Goal: Task Accomplishment & Management: Use online tool/utility

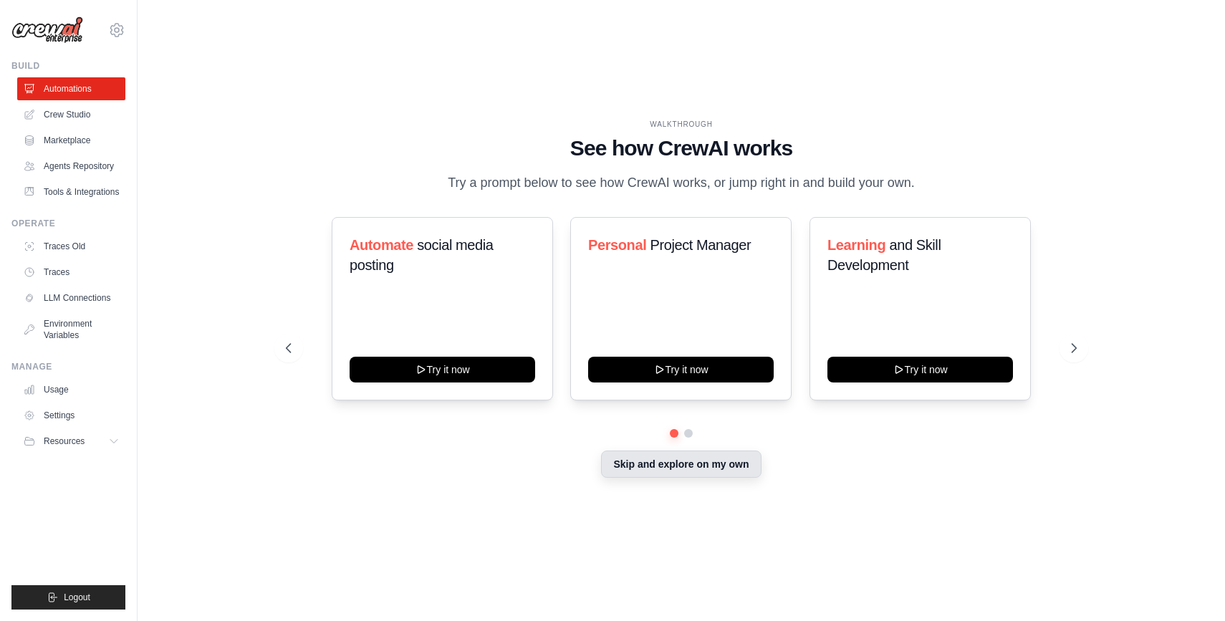
click at [663, 461] on button "Skip and explore on my own" at bounding box center [681, 464] width 160 height 27
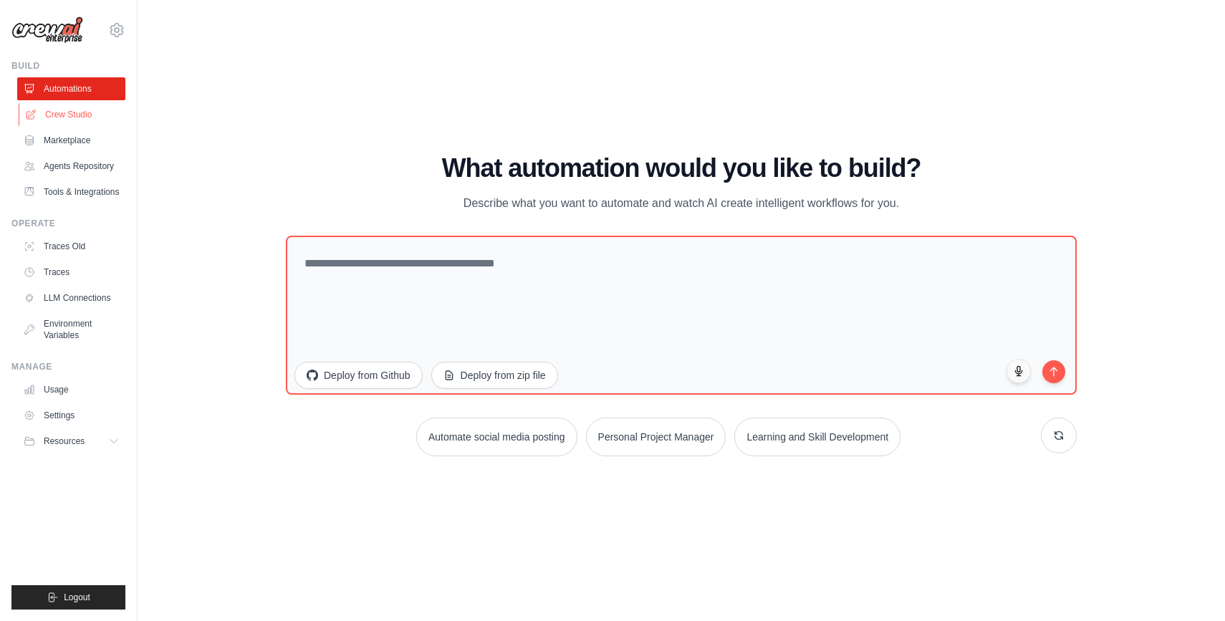
click at [102, 115] on link "Crew Studio" at bounding box center [73, 114] width 108 height 23
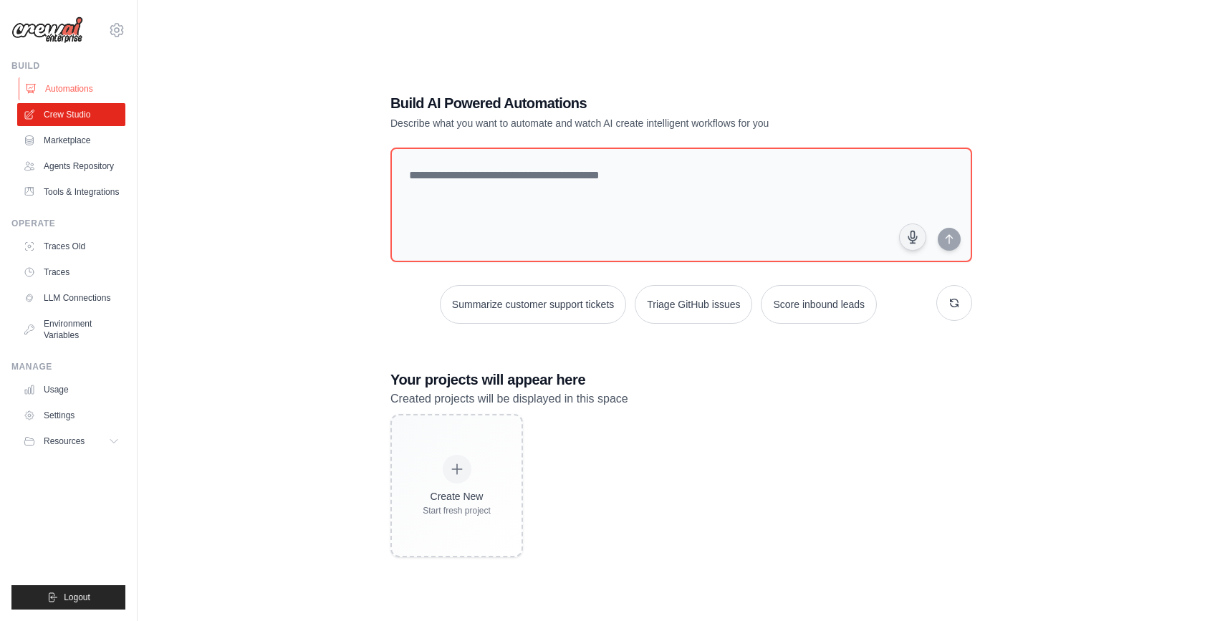
click at [90, 88] on link "Automations" at bounding box center [73, 88] width 108 height 23
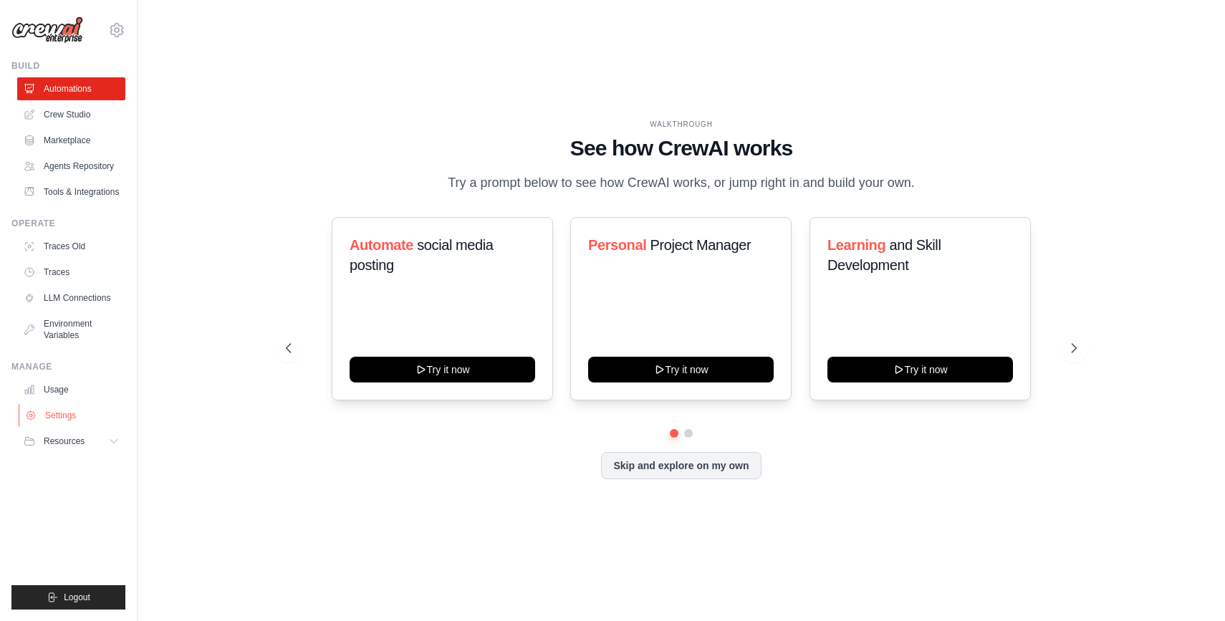
click at [77, 413] on link "Settings" at bounding box center [73, 415] width 108 height 23
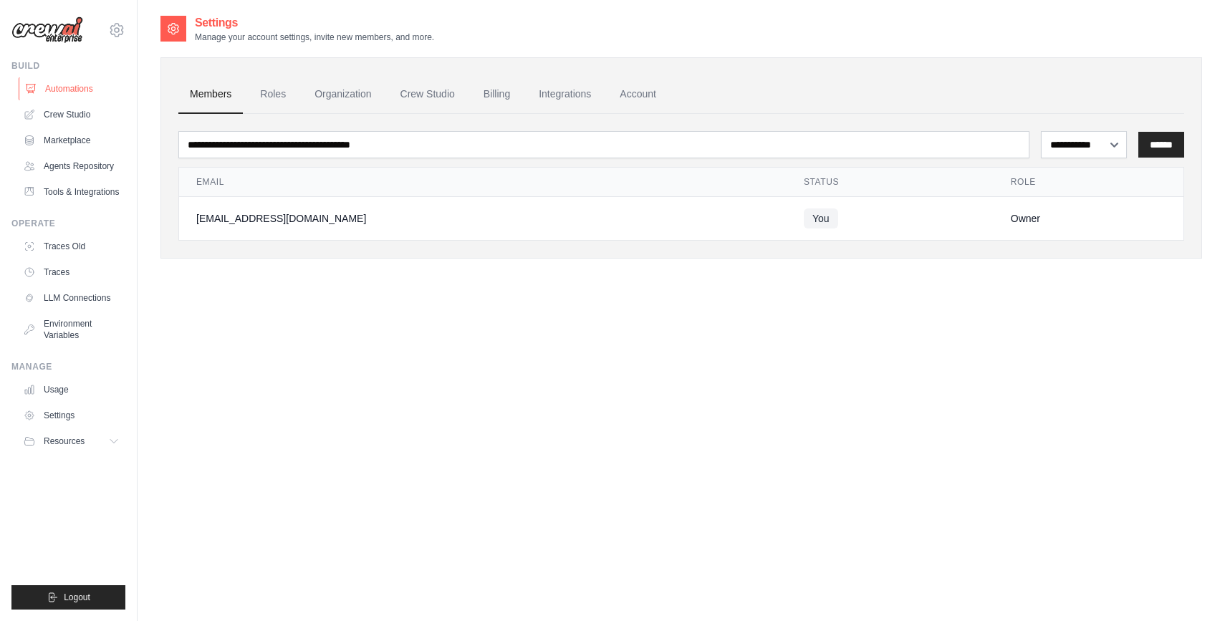
click at [96, 90] on link "Automations" at bounding box center [73, 88] width 108 height 23
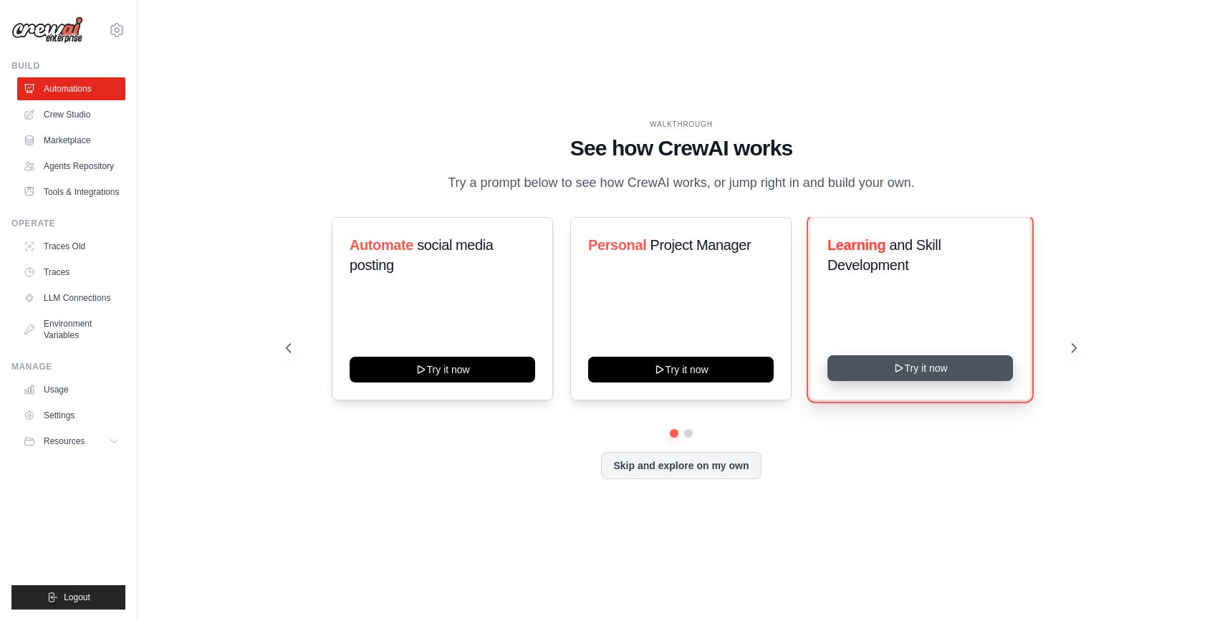
click at [905, 368] on button "Try it now" at bounding box center [920, 368] width 186 height 26
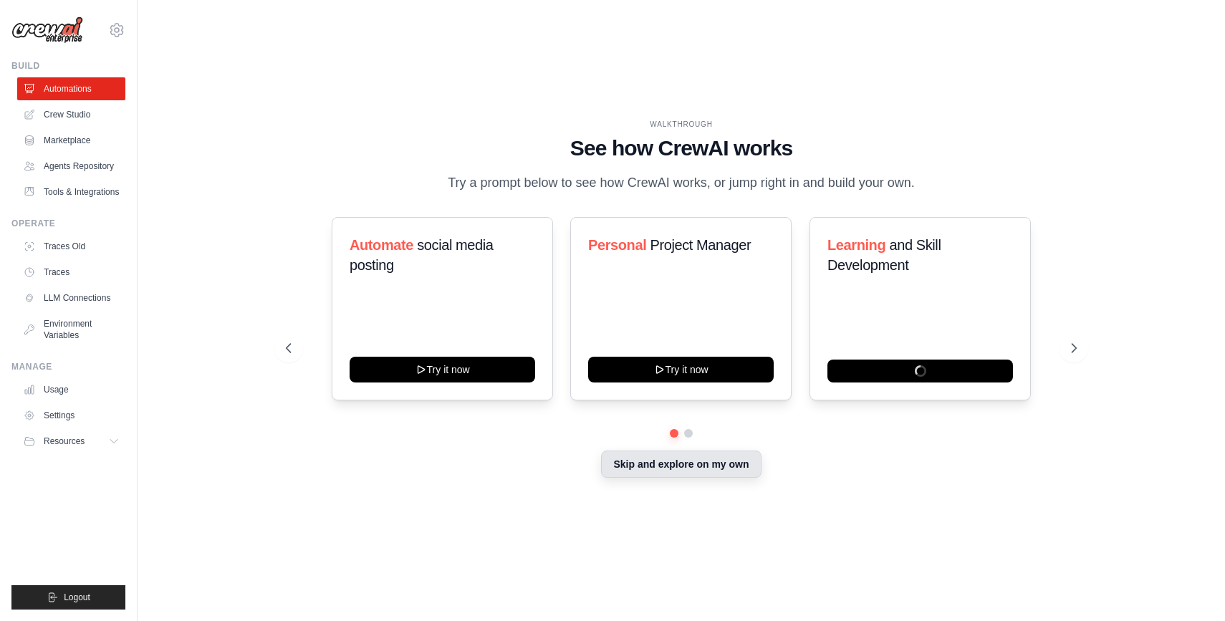
click at [680, 470] on button "Skip and explore on my own" at bounding box center [681, 464] width 160 height 27
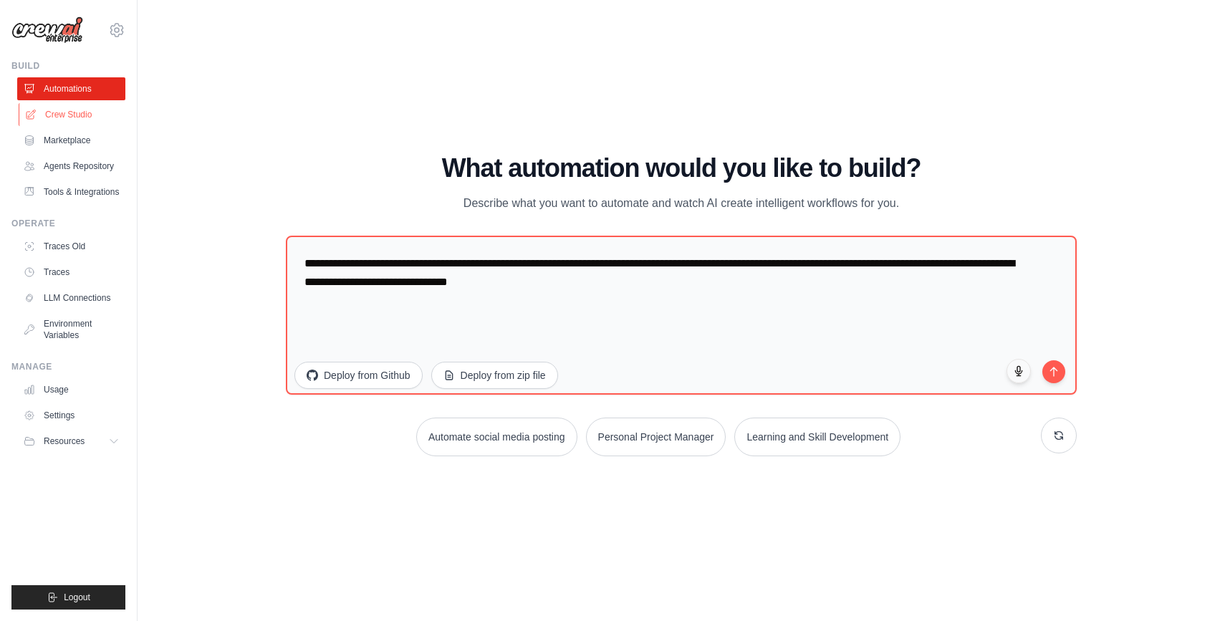
click at [104, 113] on link "Crew Studio" at bounding box center [73, 114] width 108 height 23
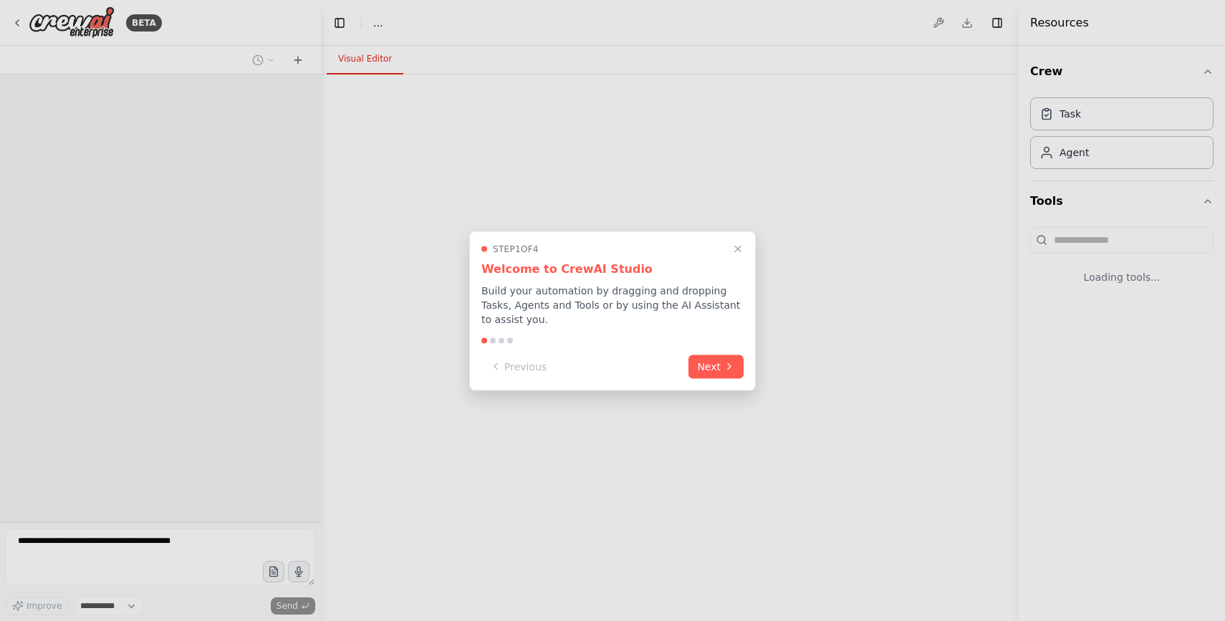
select select "****"
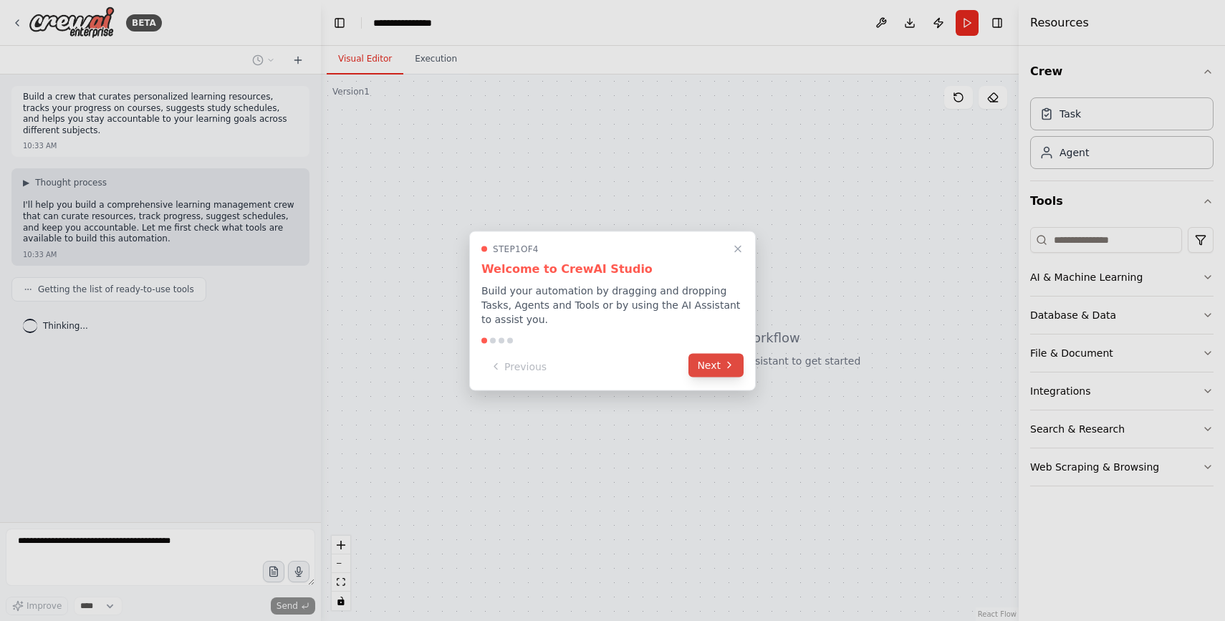
click at [725, 365] on icon at bounding box center [728, 365] width 11 height 11
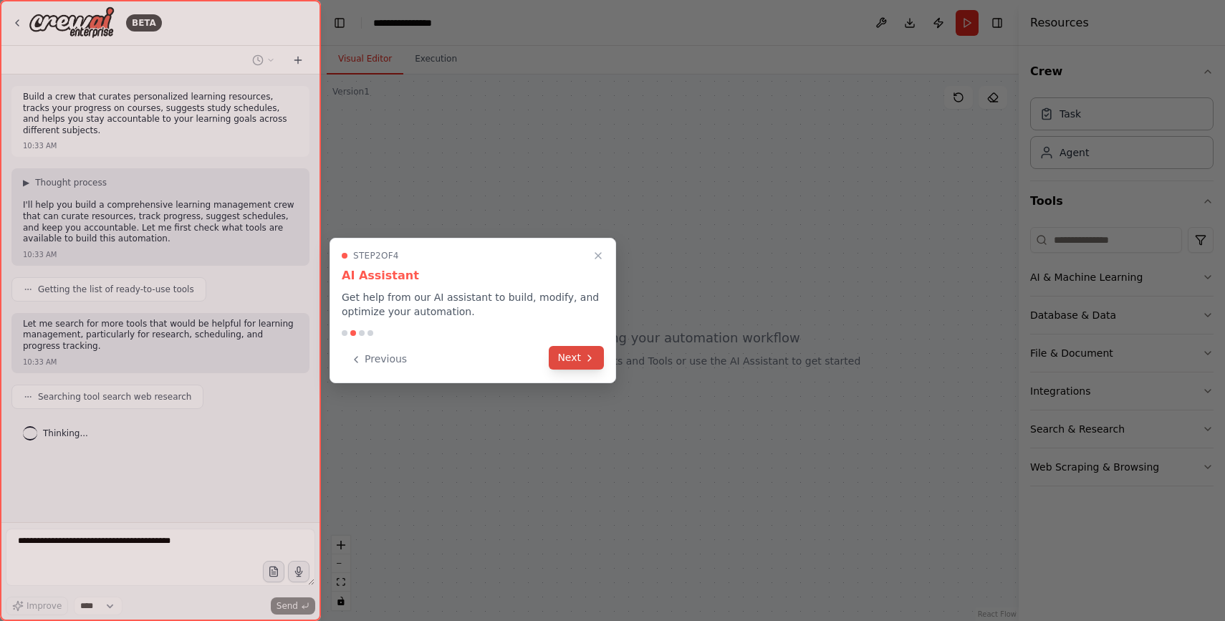
click at [573, 357] on button "Next" at bounding box center [576, 358] width 55 height 24
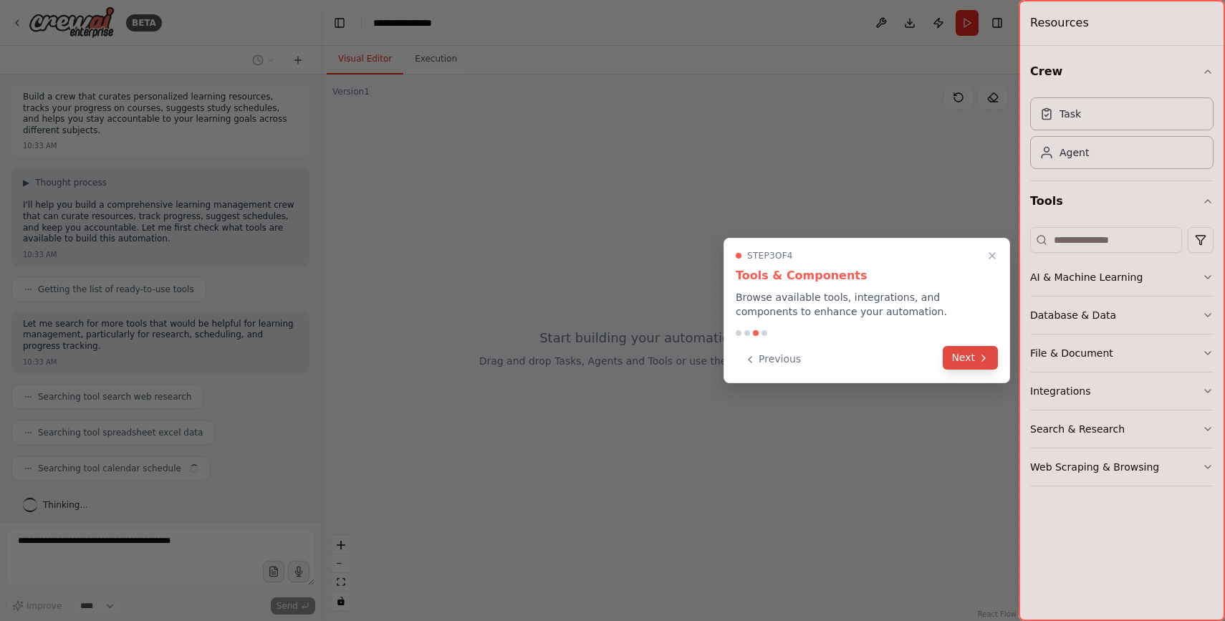
click at [970, 356] on button "Next" at bounding box center [970, 358] width 55 height 24
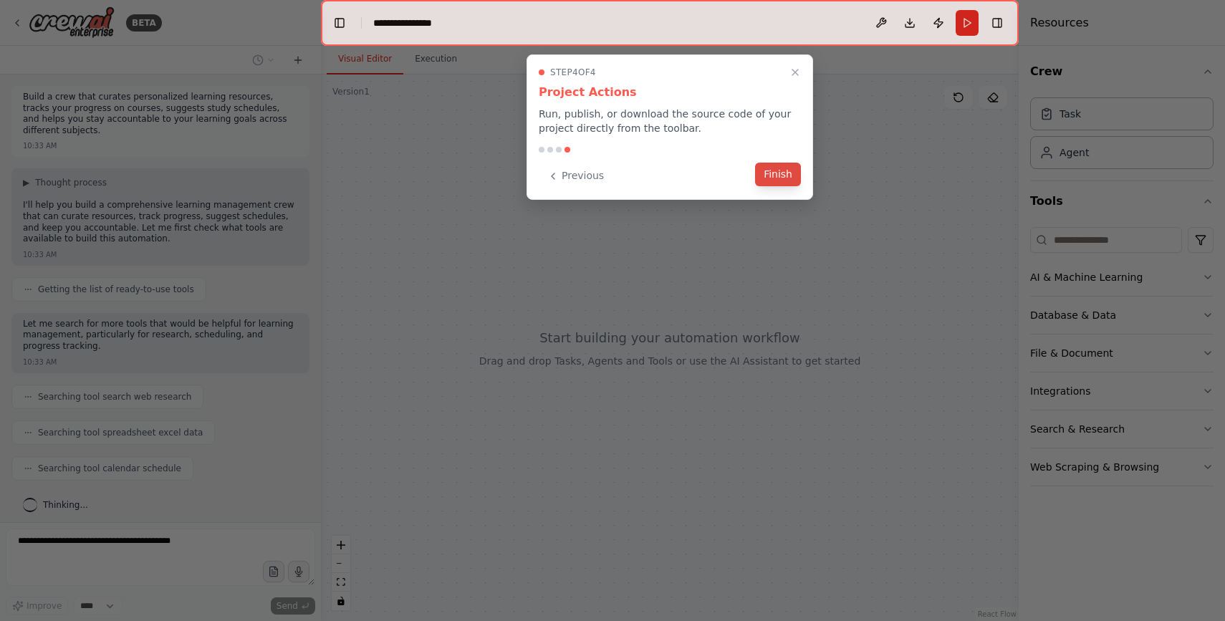
click at [774, 173] on button "Finish" at bounding box center [778, 175] width 46 height 24
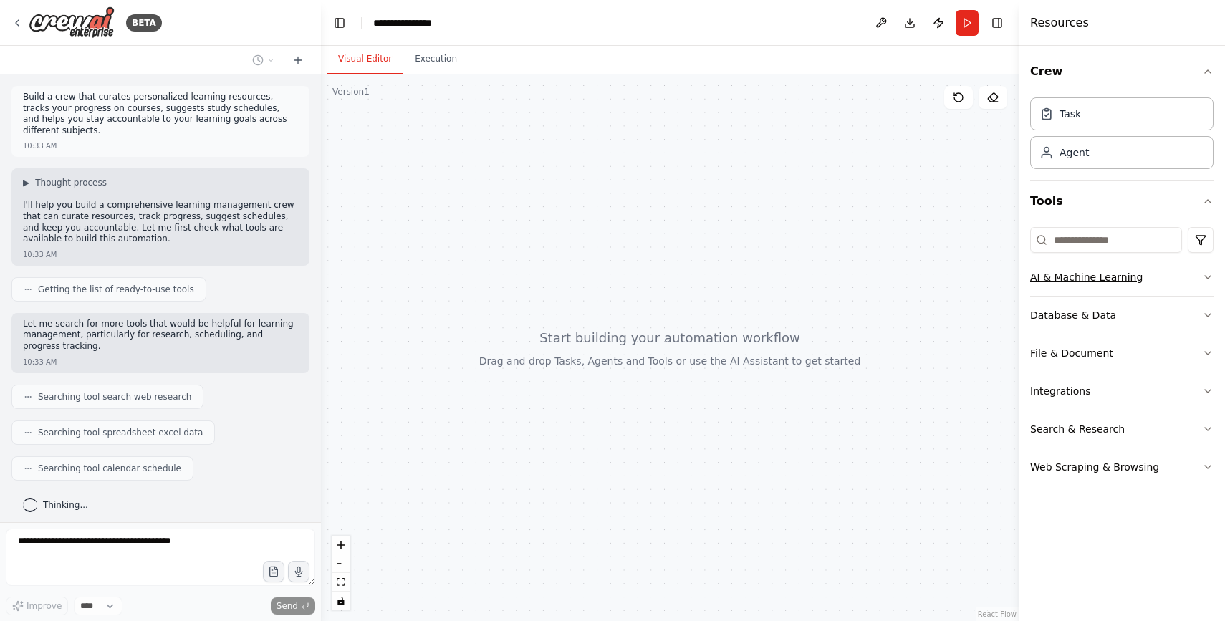
click at [1117, 282] on div "AI & Machine Learning" at bounding box center [1086, 277] width 112 height 14
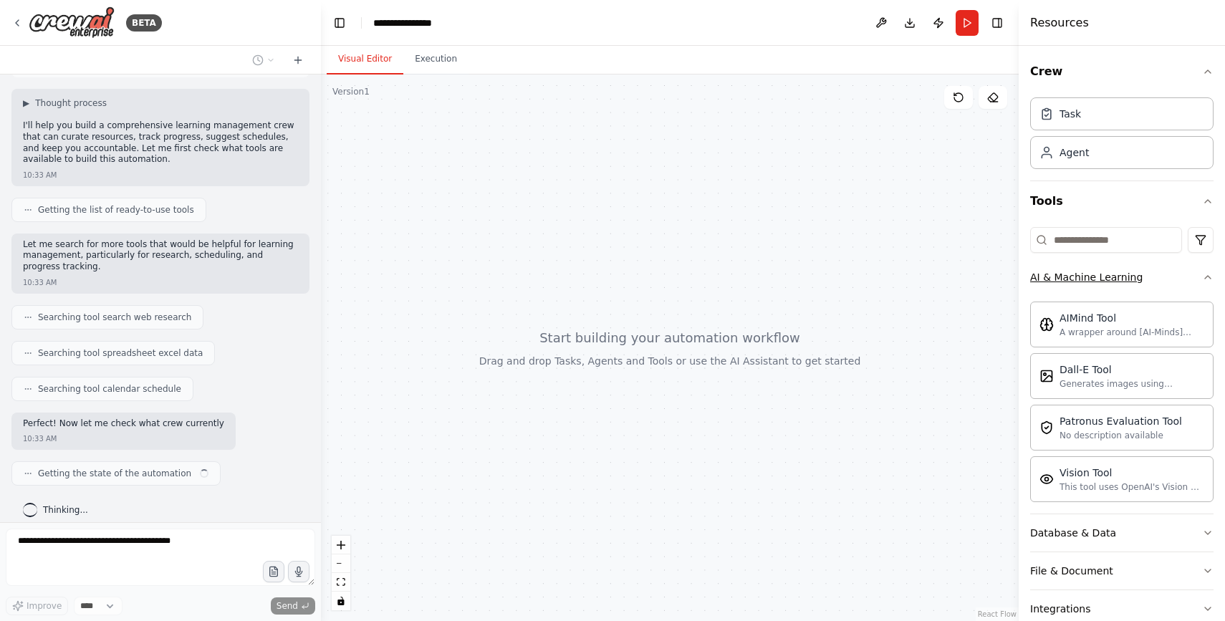
scroll to position [91, 0]
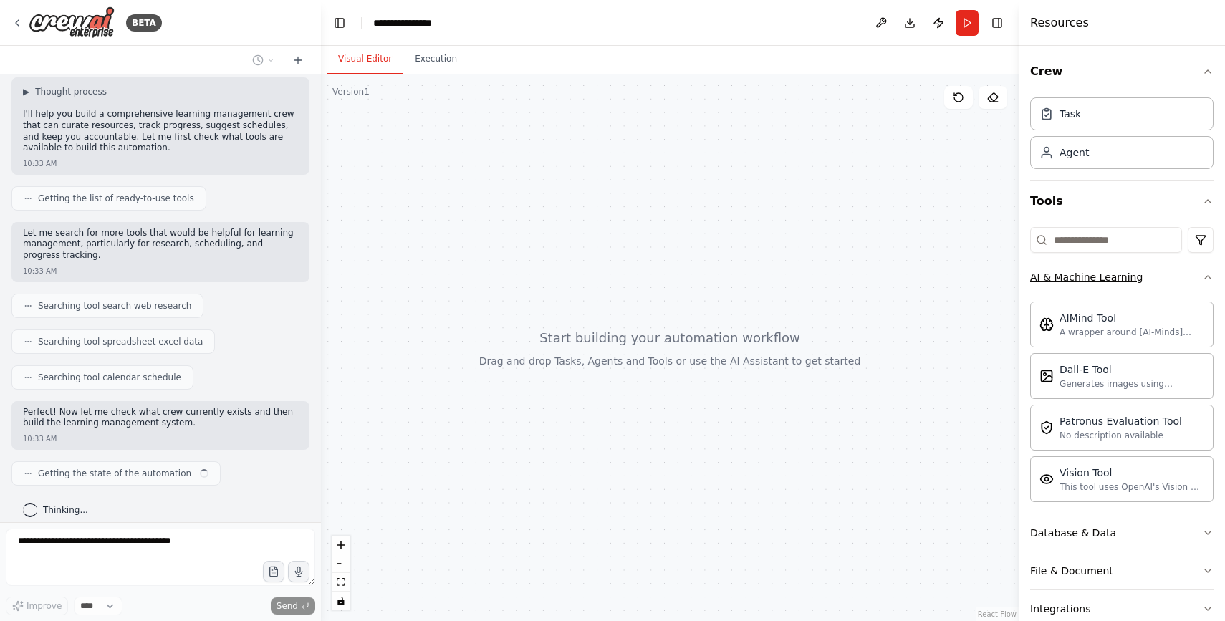
click at [1162, 282] on button "AI & Machine Learning" at bounding box center [1121, 277] width 183 height 37
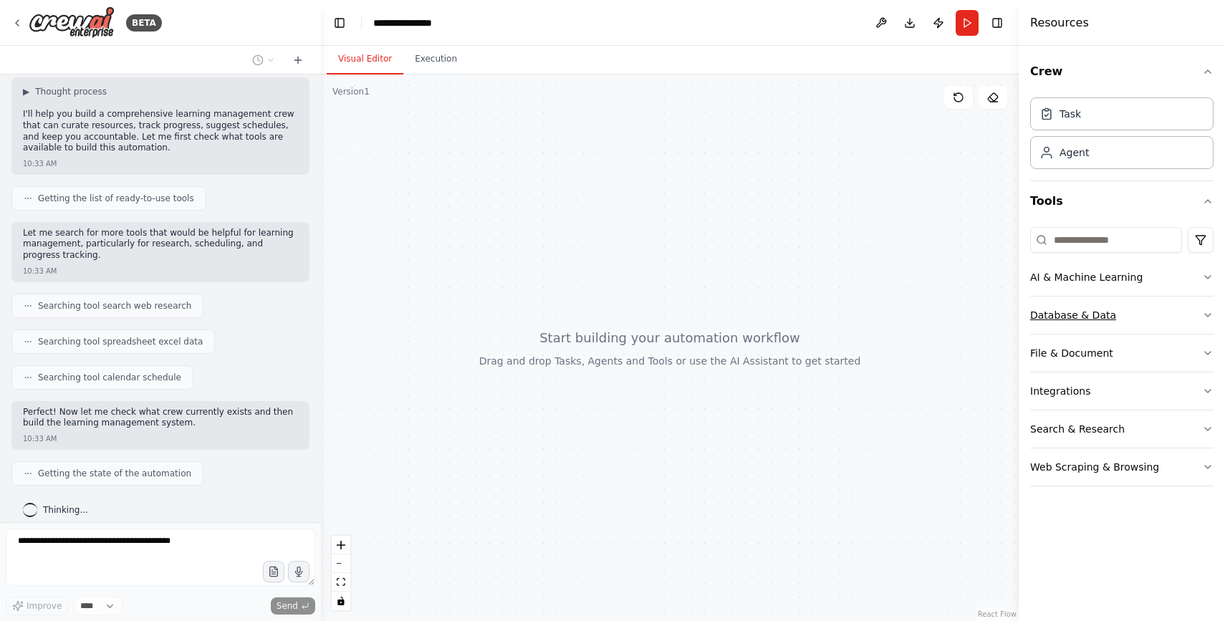
click at [1160, 310] on button "Database & Data" at bounding box center [1121, 315] width 183 height 37
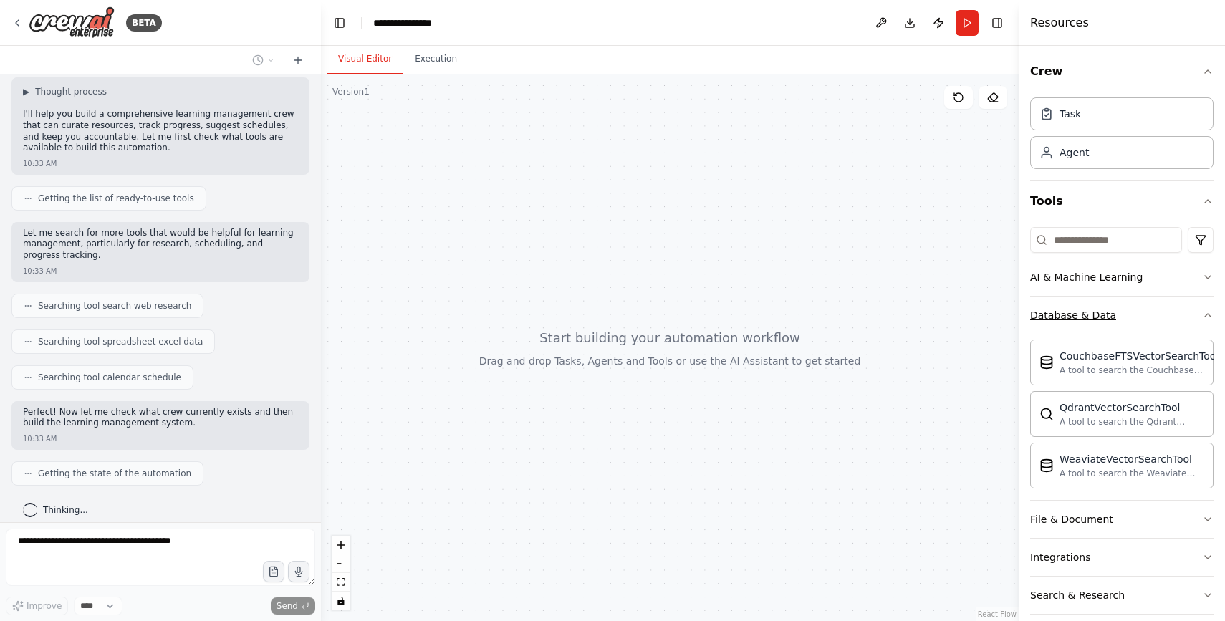
click at [1160, 310] on button "Database & Data" at bounding box center [1121, 315] width 183 height 37
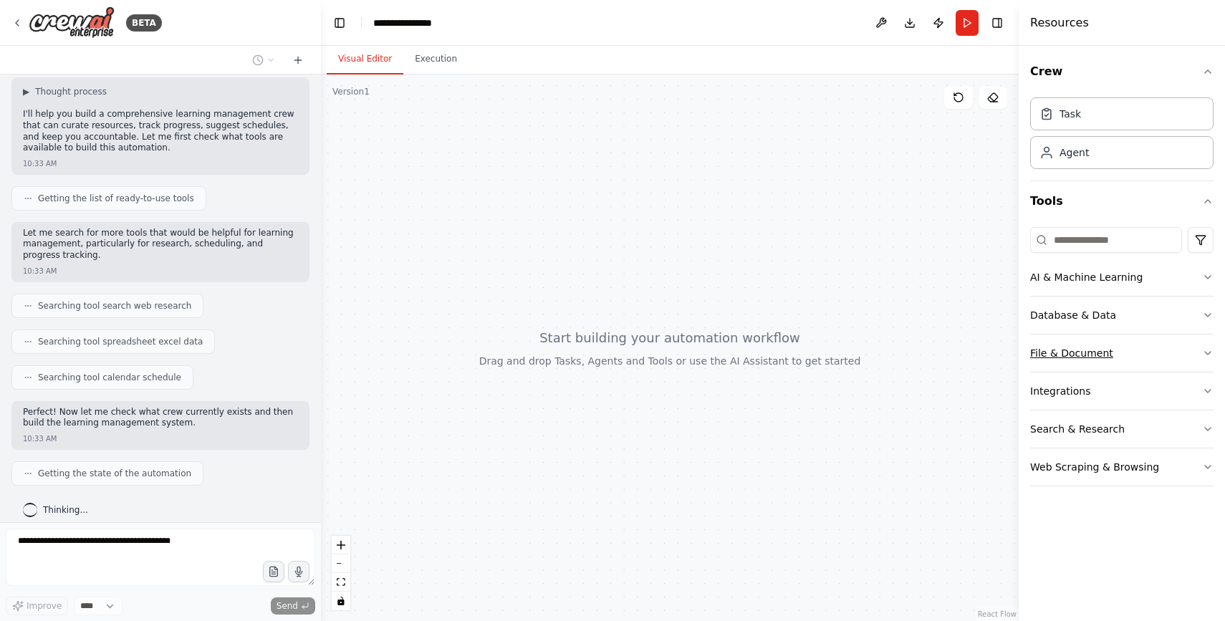
click at [1155, 355] on button "File & Document" at bounding box center [1121, 352] width 183 height 37
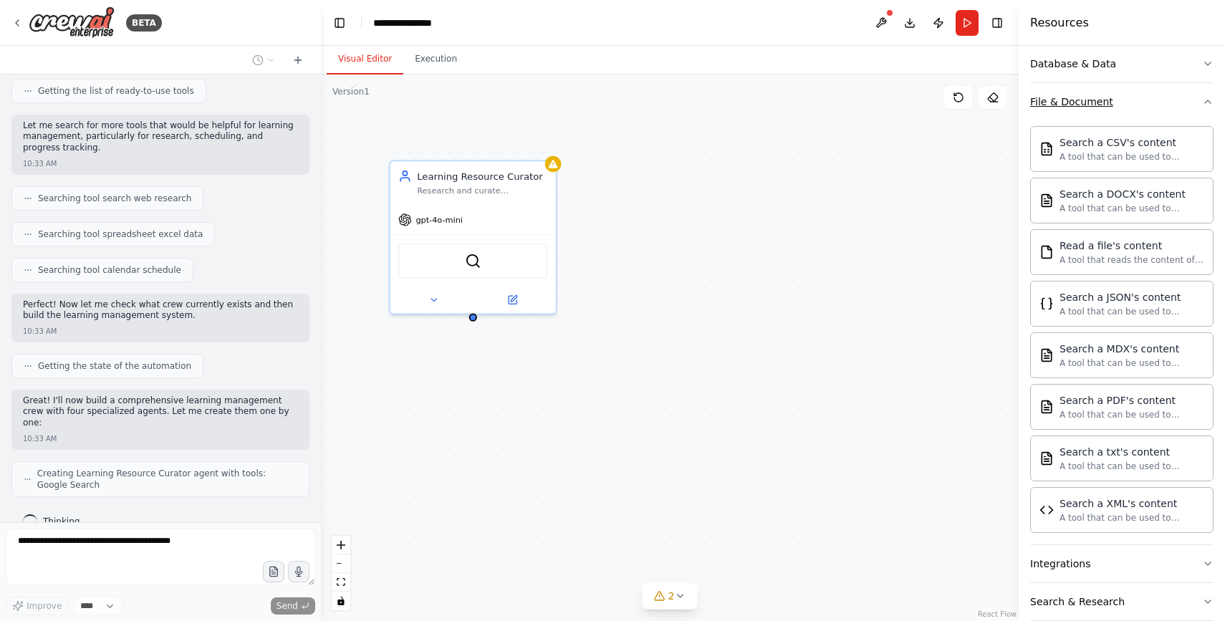
scroll to position [312, 0]
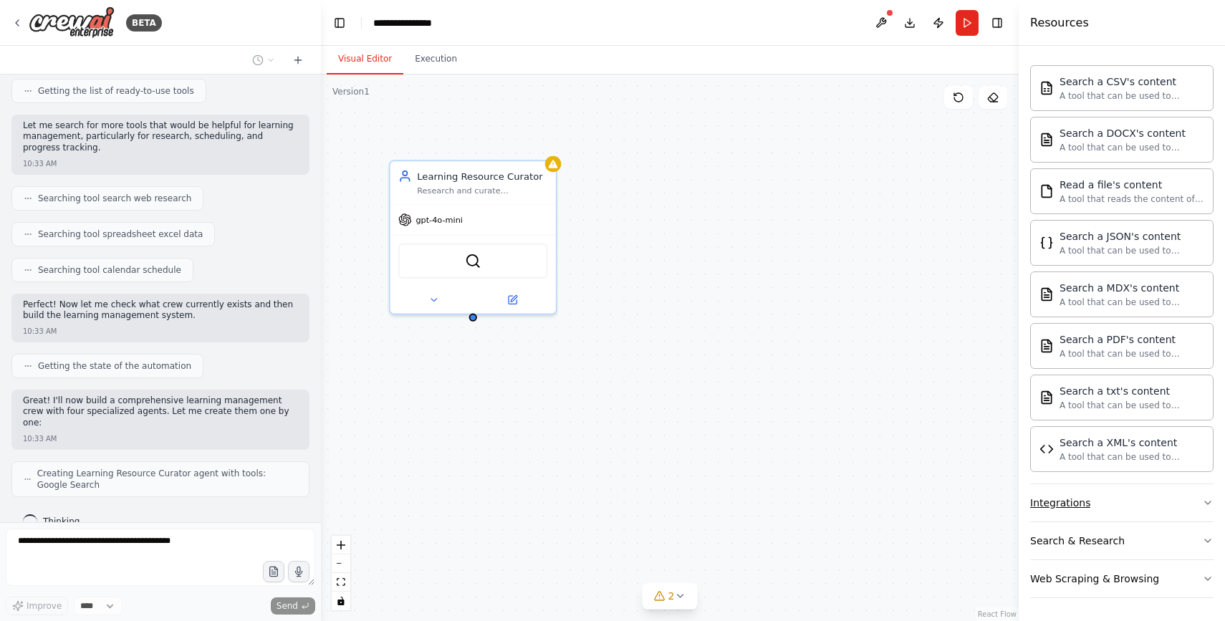
click at [1134, 502] on button "Integrations" at bounding box center [1121, 502] width 183 height 37
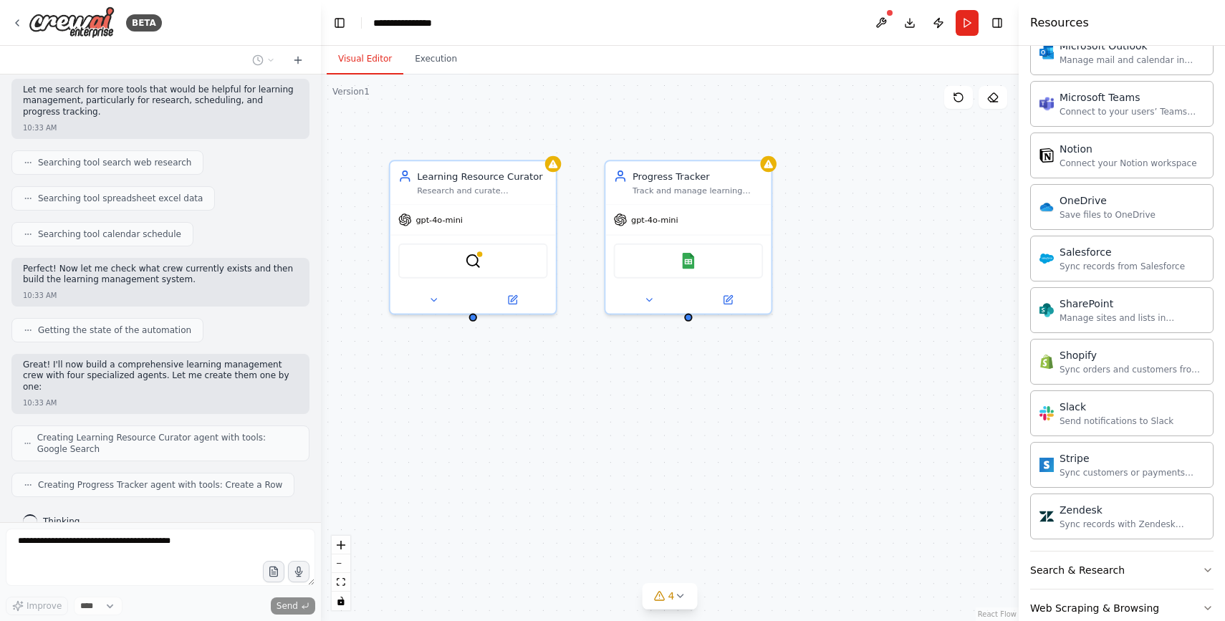
scroll to position [1458, 0]
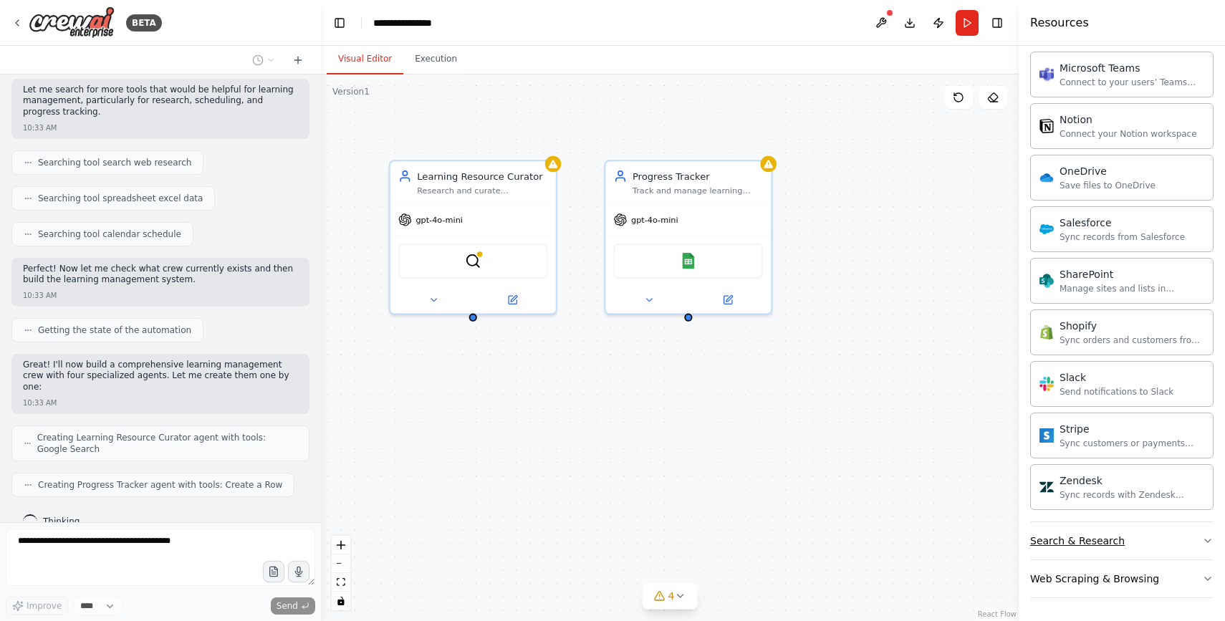
click at [1142, 543] on button "Search & Research" at bounding box center [1121, 540] width 183 height 37
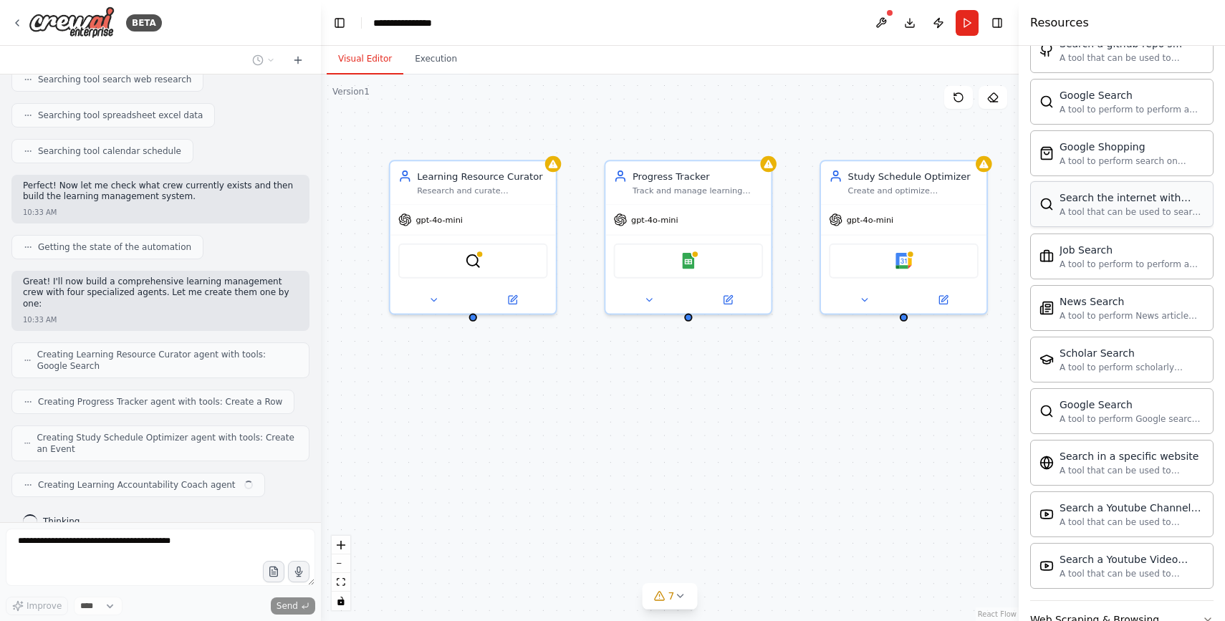
scroll to position [2192, 0]
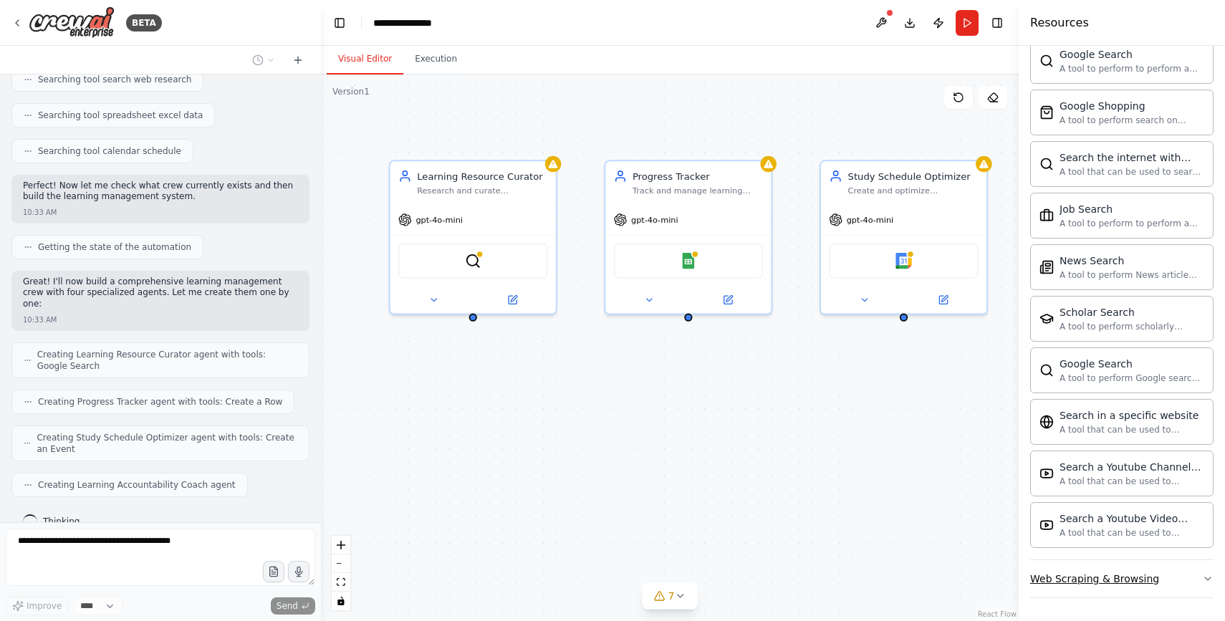
click at [1099, 573] on div "Web Scraping & Browsing" at bounding box center [1094, 579] width 129 height 14
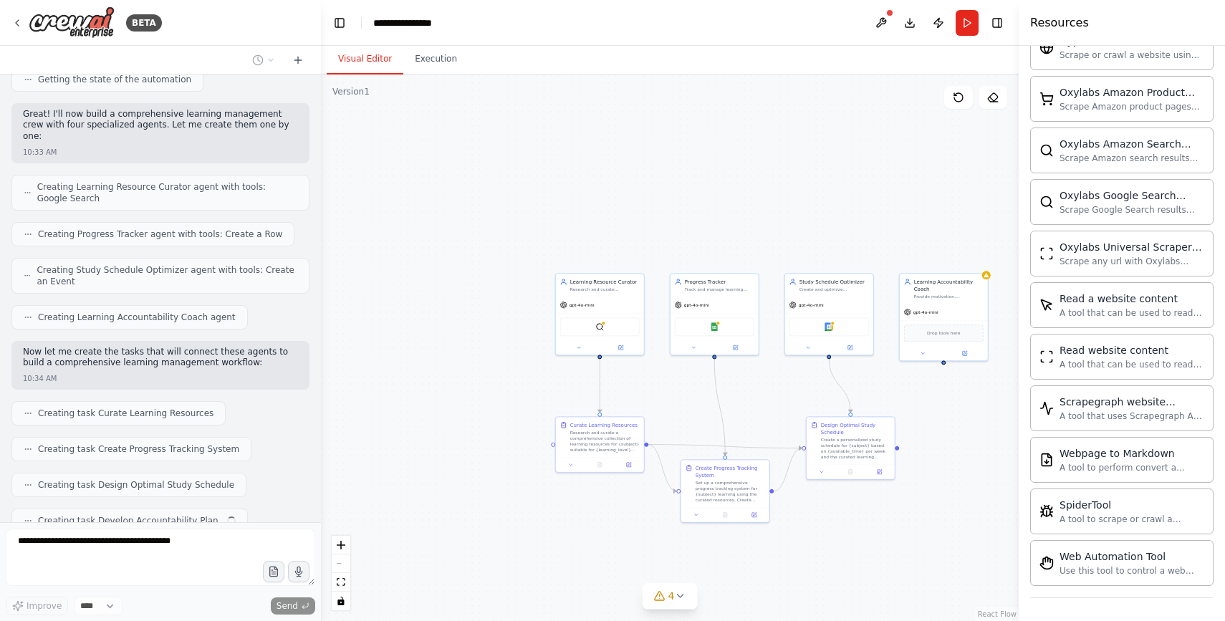
scroll to position [521, 0]
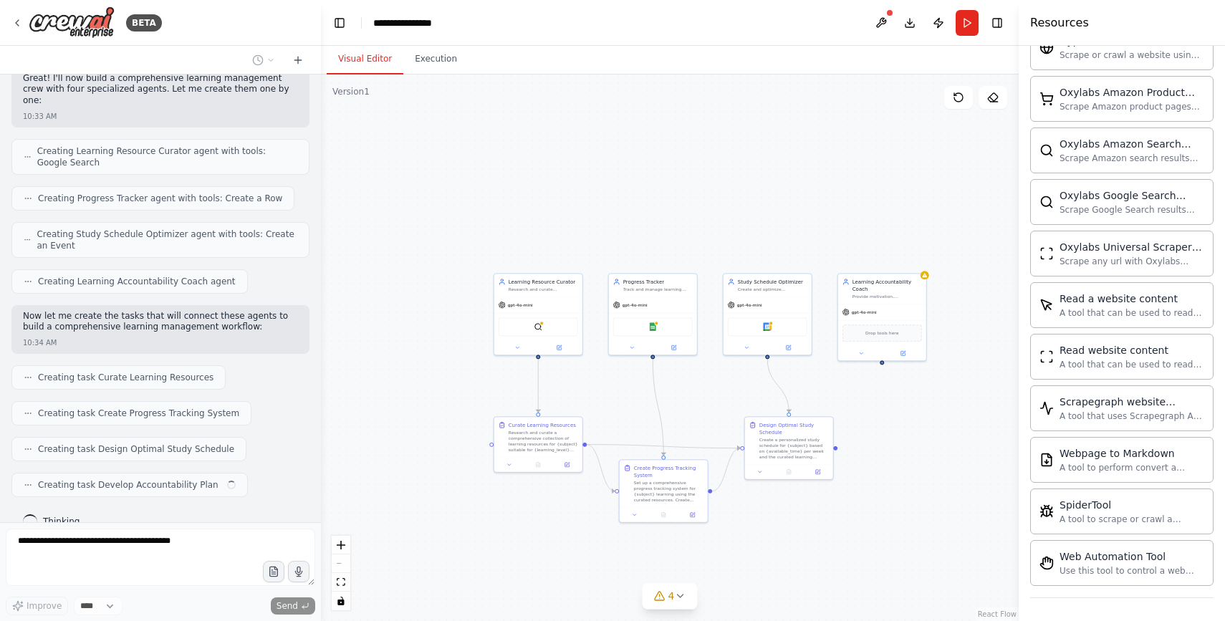
drag, startPoint x: 773, startPoint y: 403, endPoint x: 709, endPoint y: 403, distance: 63.7
click at [709, 403] on div ".deletable-edge-delete-btn { width: 20px; height: 20px; border: 0px solid #ffff…" at bounding box center [670, 347] width 698 height 546
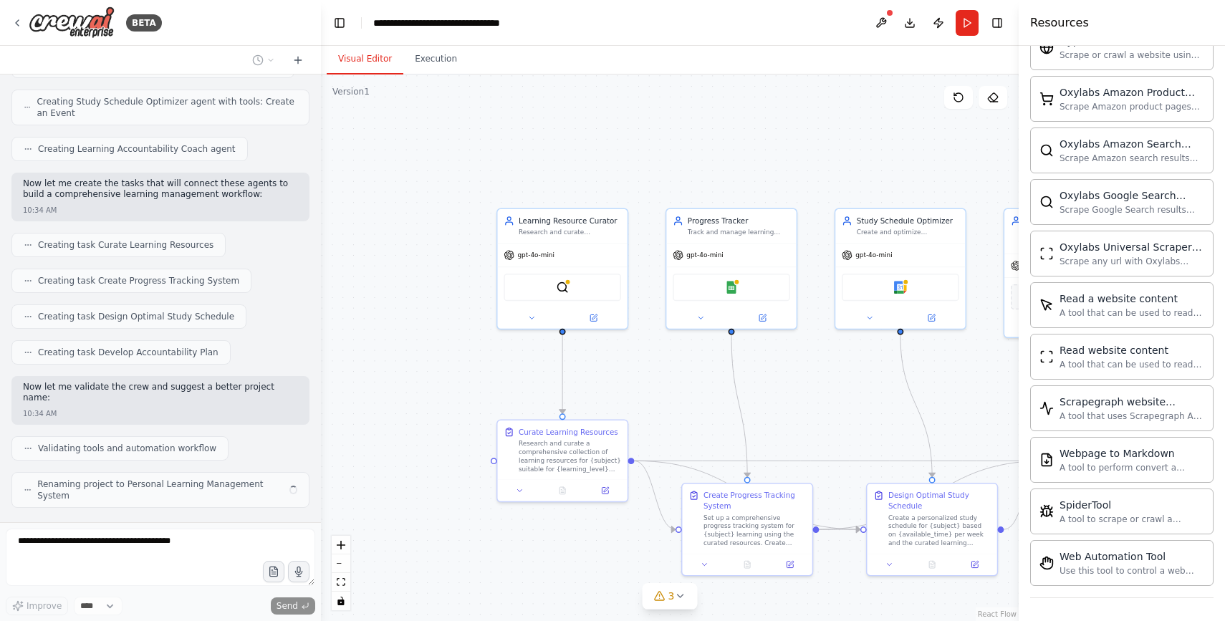
scroll to position [642, 0]
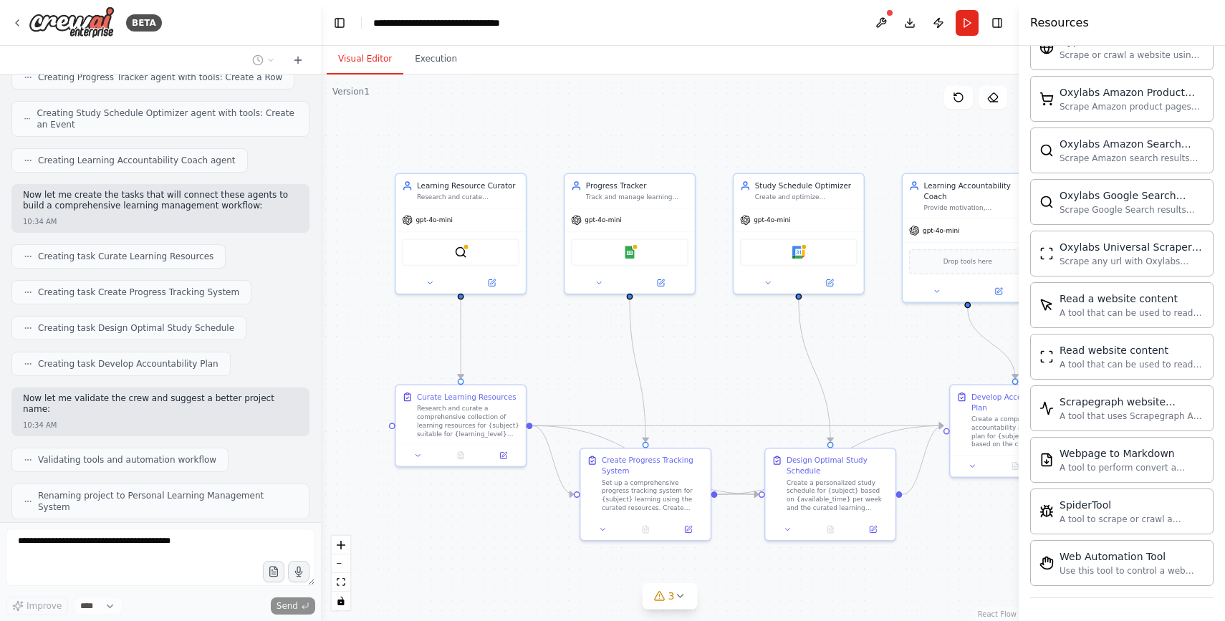
drag, startPoint x: 690, startPoint y: 393, endPoint x: 587, endPoint y: 357, distance: 108.5
click at [587, 357] on div ".deletable-edge-delete-btn { width: 20px; height: 20px; border: 0px solid #ffff…" at bounding box center [670, 347] width 698 height 546
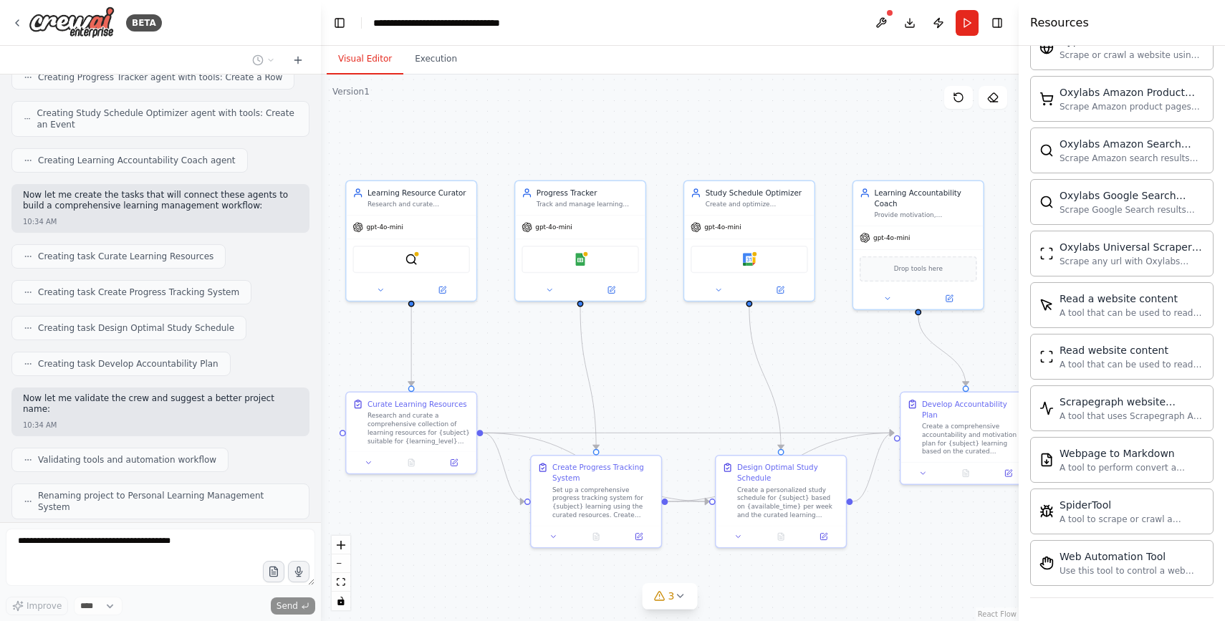
drag, startPoint x: 742, startPoint y: 382, endPoint x: 691, endPoint y: 391, distance: 51.7
click at [692, 391] on div ".deletable-edge-delete-btn { width: 20px; height: 20px; border: 0px solid #ffff…" at bounding box center [670, 347] width 698 height 546
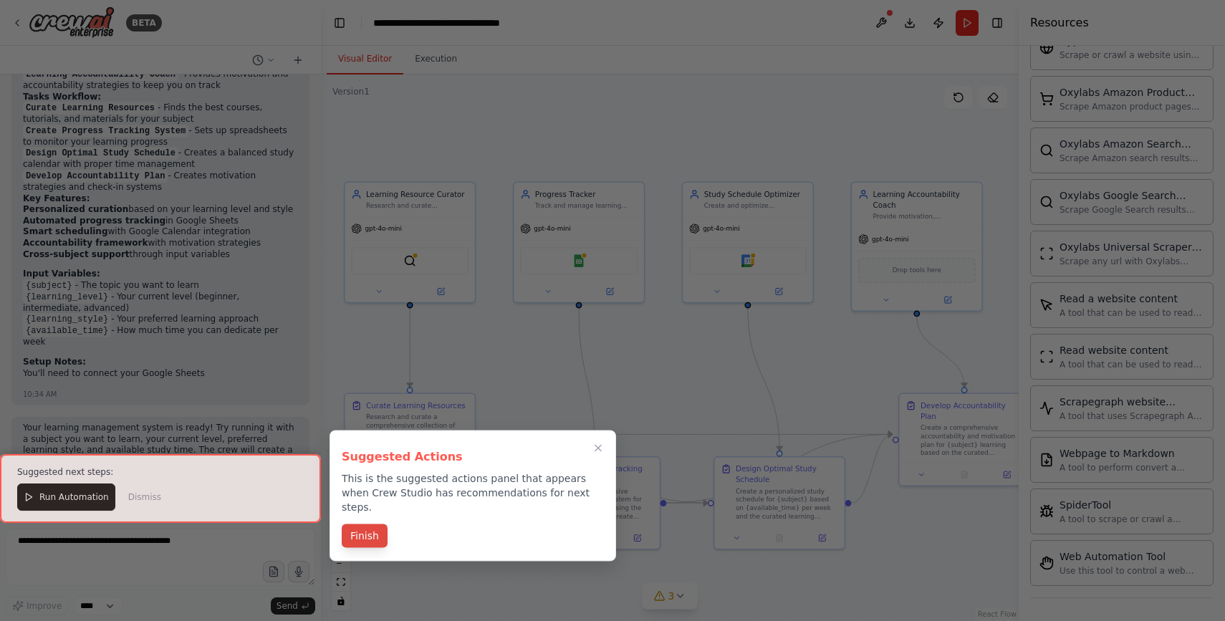
click at [377, 524] on button "Finish" at bounding box center [365, 536] width 46 height 24
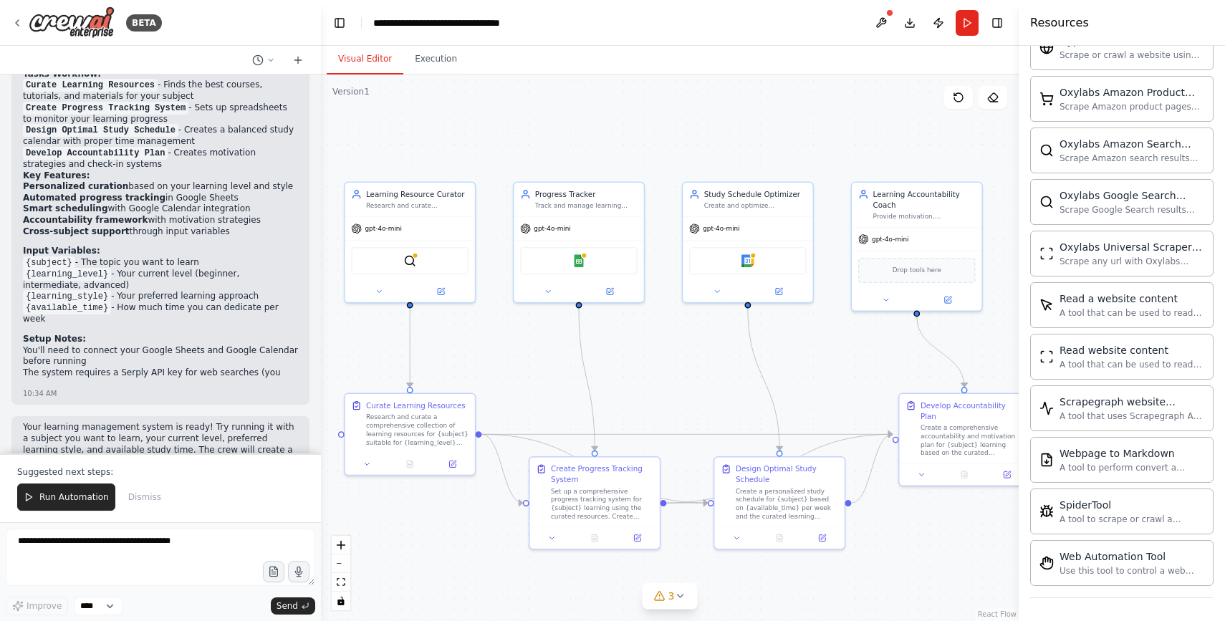
scroll to position [1258, 0]
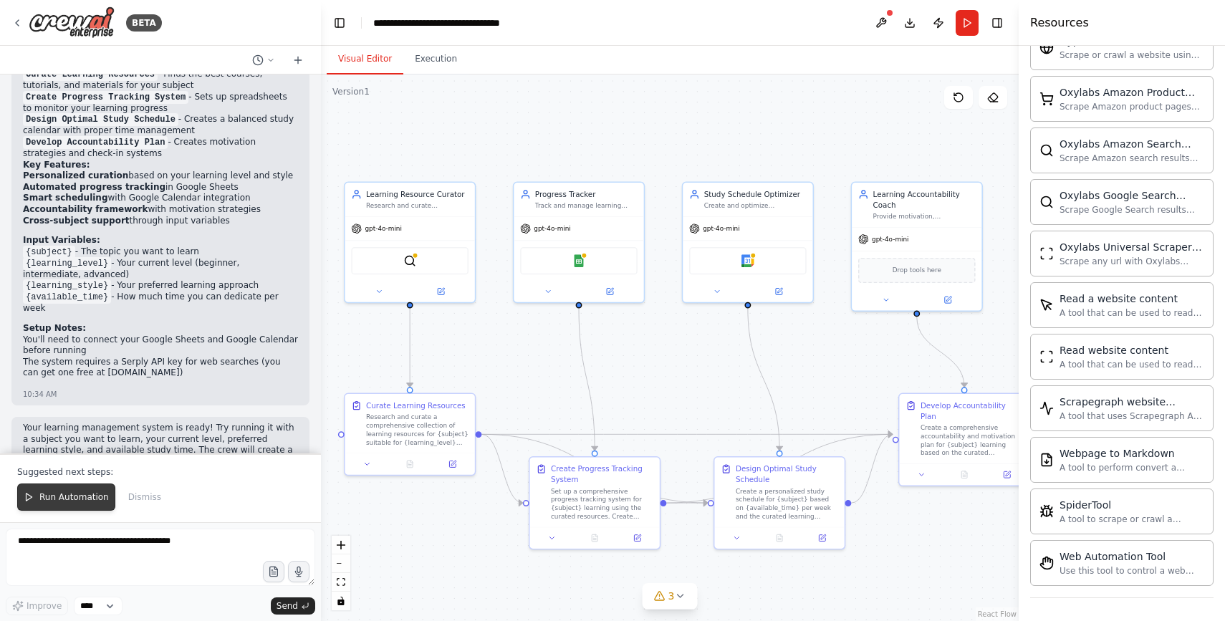
click at [89, 499] on span "Run Automation" at bounding box center [73, 496] width 69 height 11
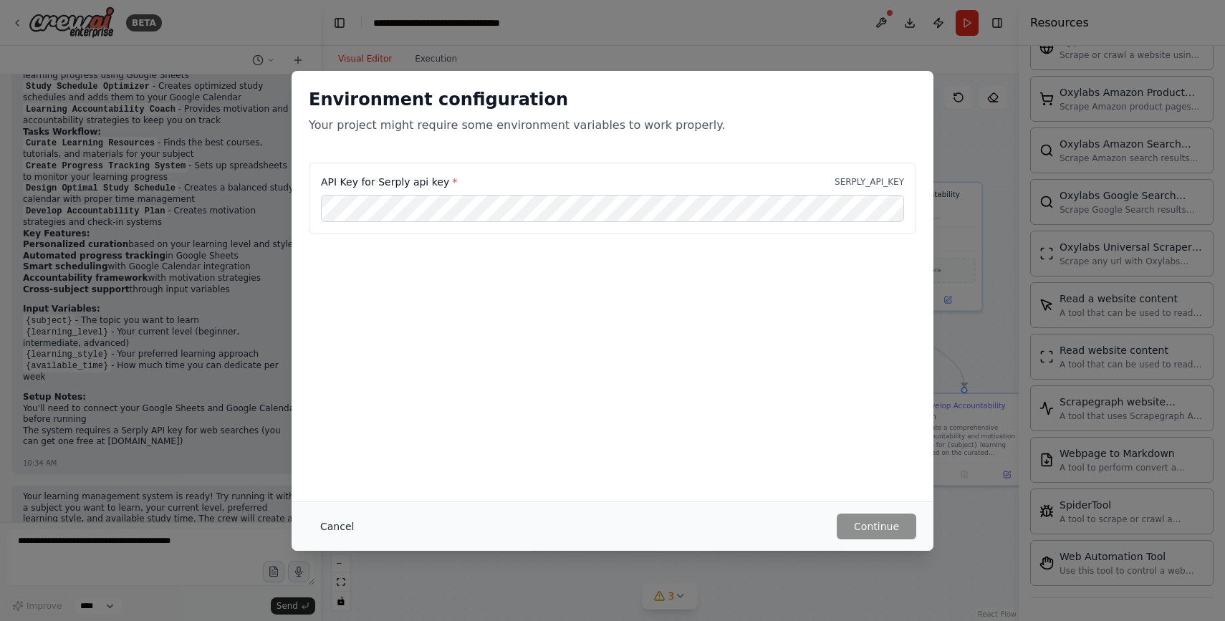
click at [336, 530] on button "Cancel" at bounding box center [337, 527] width 57 height 26
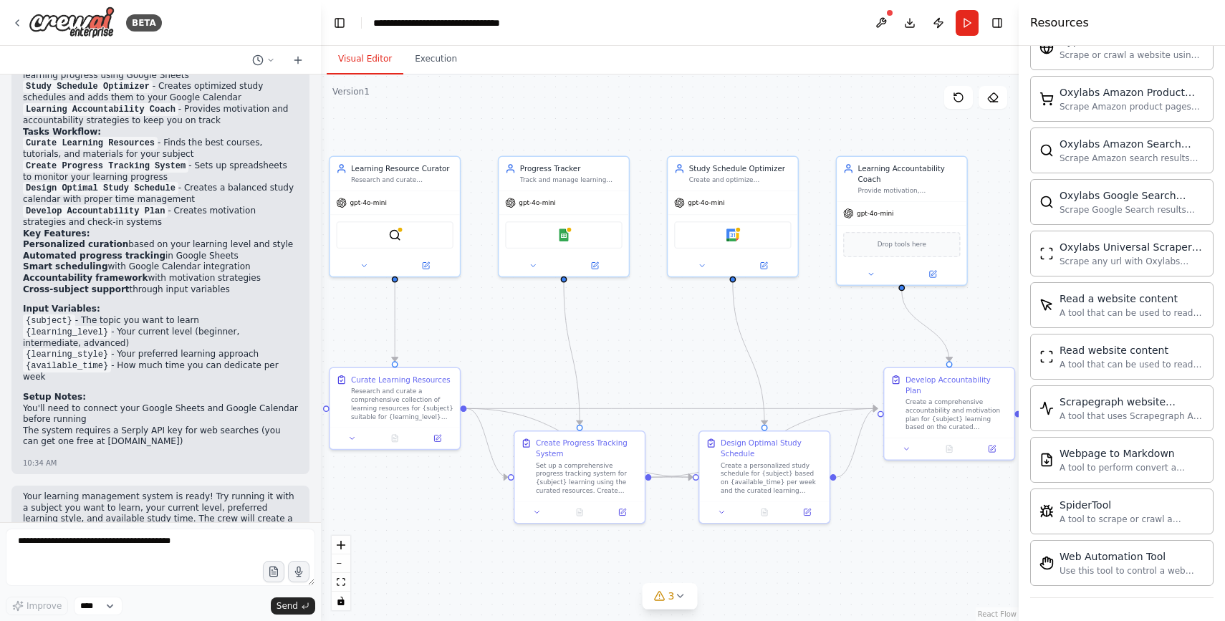
drag, startPoint x: 494, startPoint y: 533, endPoint x: 479, endPoint y: 507, distance: 29.9
click at [479, 507] on div ".deletable-edge-delete-btn { width: 20px; height: 20px; border: 0px solid #ffff…" at bounding box center [670, 347] width 698 height 546
click at [421, 185] on div "Learning Resource Curator Research and curate personalized learning resources f…" at bounding box center [394, 172] width 130 height 34
click at [433, 59] on button "Execution" at bounding box center [435, 59] width 65 height 30
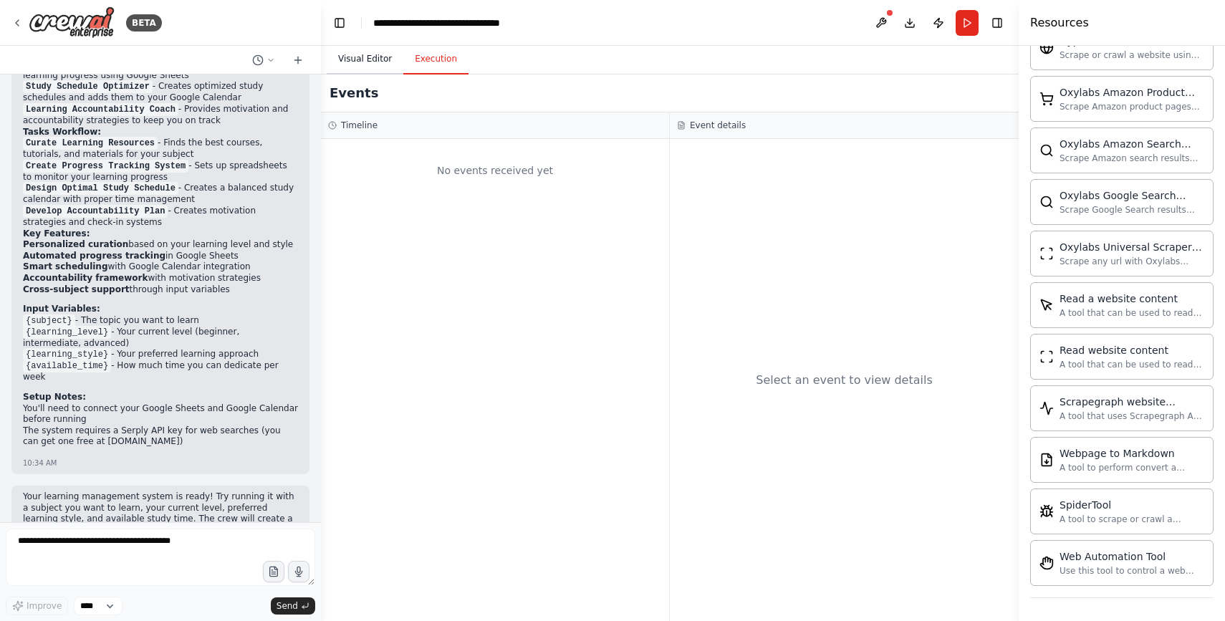
click at [375, 62] on button "Visual Editor" at bounding box center [365, 59] width 77 height 30
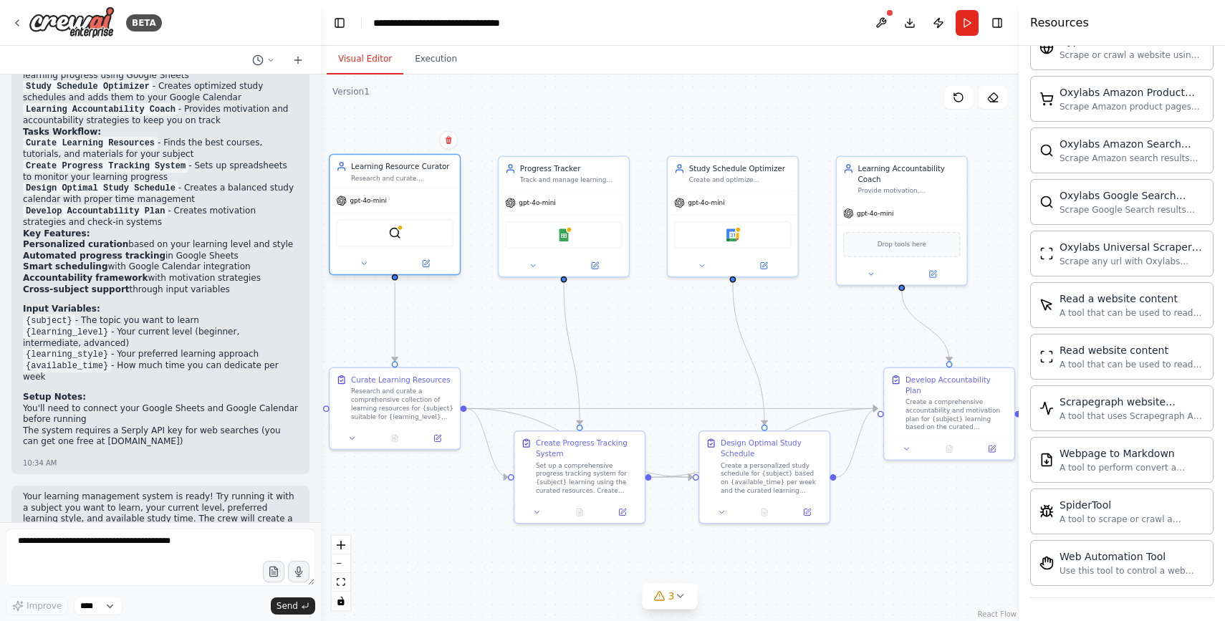
click at [423, 202] on div "gpt-4o-mini" at bounding box center [394, 200] width 130 height 23
click at [415, 180] on div "Research and curate personalized learning resources for {subject} based on {lea…" at bounding box center [402, 178] width 102 height 9
click at [425, 266] on icon at bounding box center [425, 263] width 9 height 9
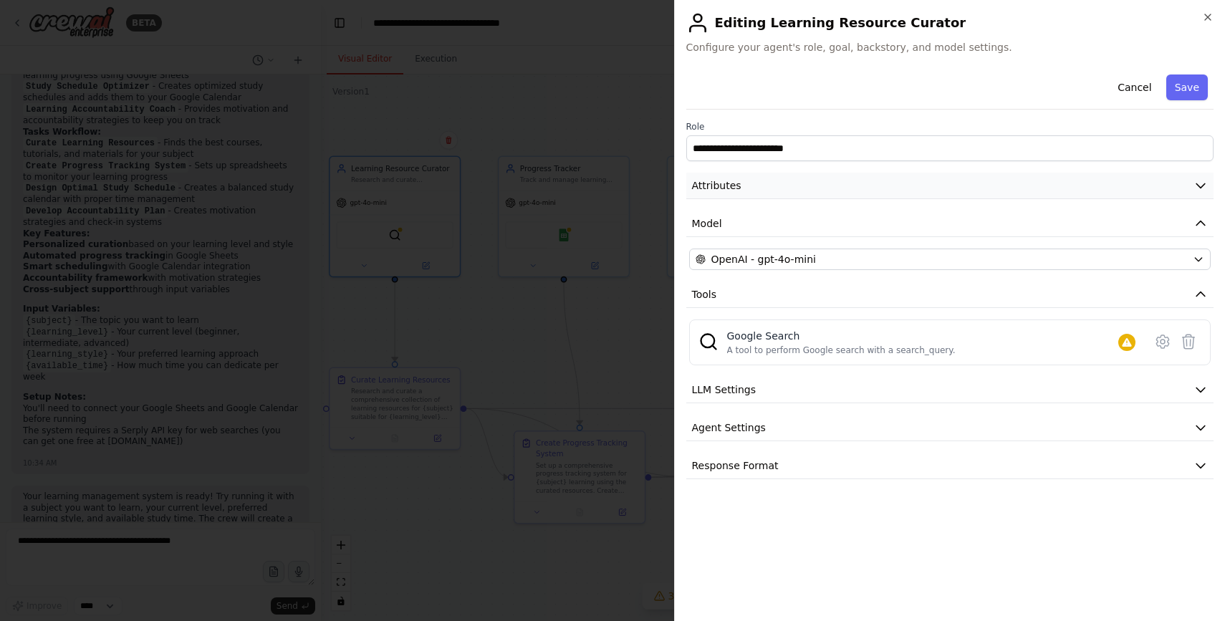
click at [789, 186] on button "Attributes" at bounding box center [950, 186] width 528 height 27
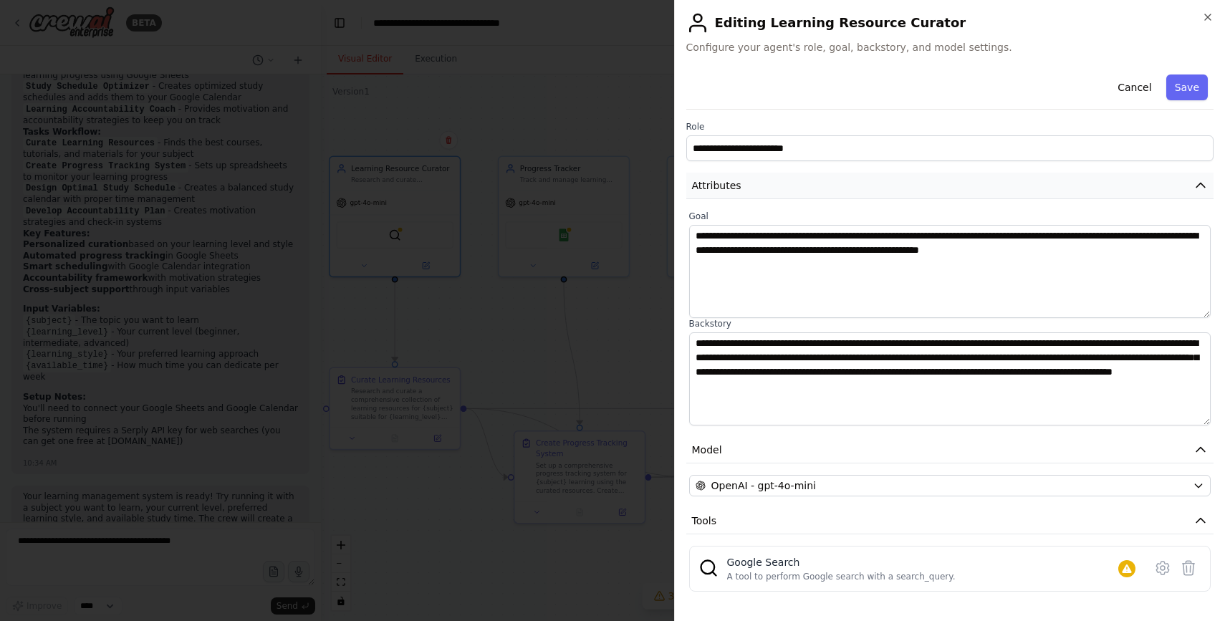
click at [789, 186] on button "Attributes" at bounding box center [950, 186] width 528 height 27
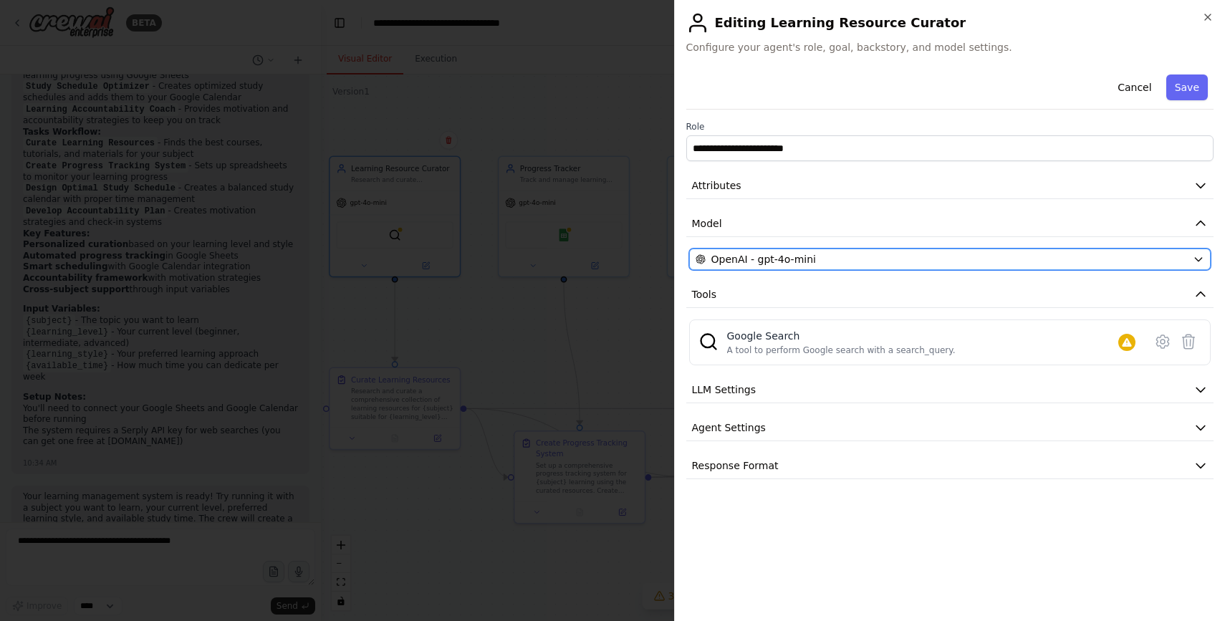
click at [794, 265] on span "OpenAI - gpt-4o-mini" at bounding box center [763, 259] width 105 height 14
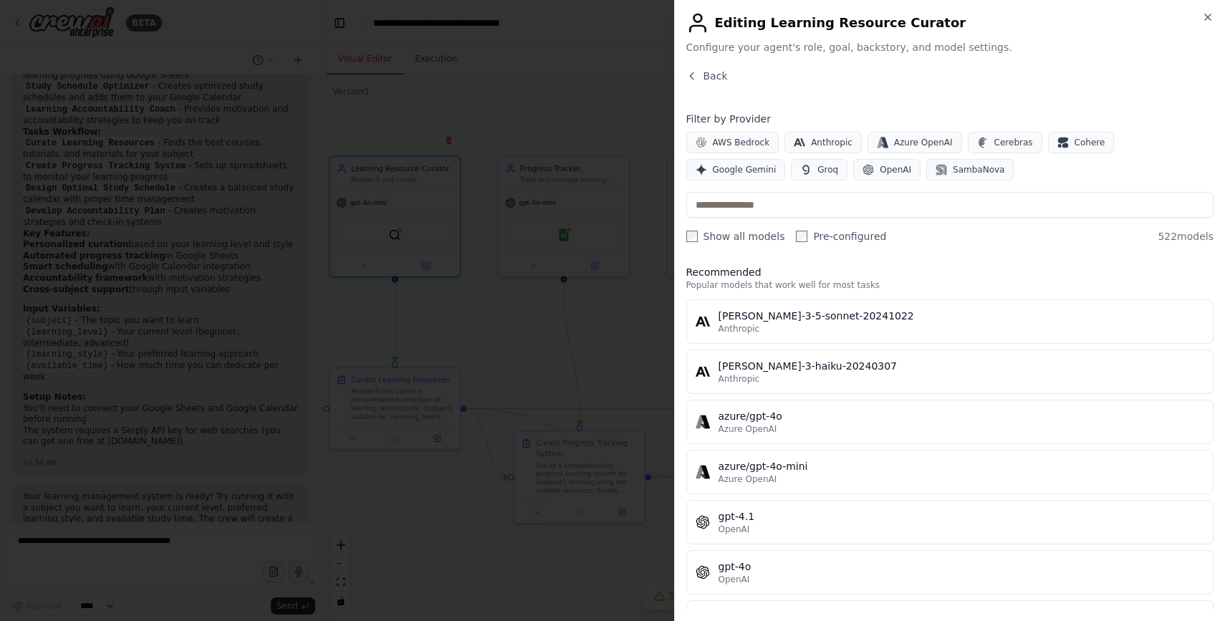
scroll to position [0, 0]
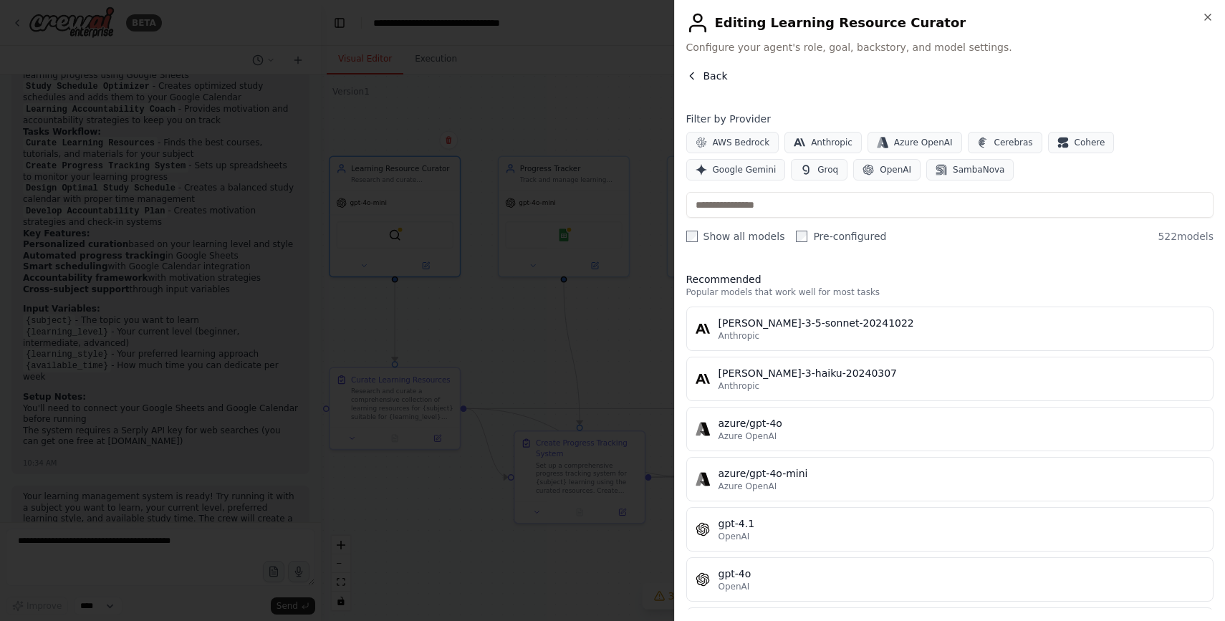
click at [695, 77] on icon "button" at bounding box center [691, 75] width 11 height 11
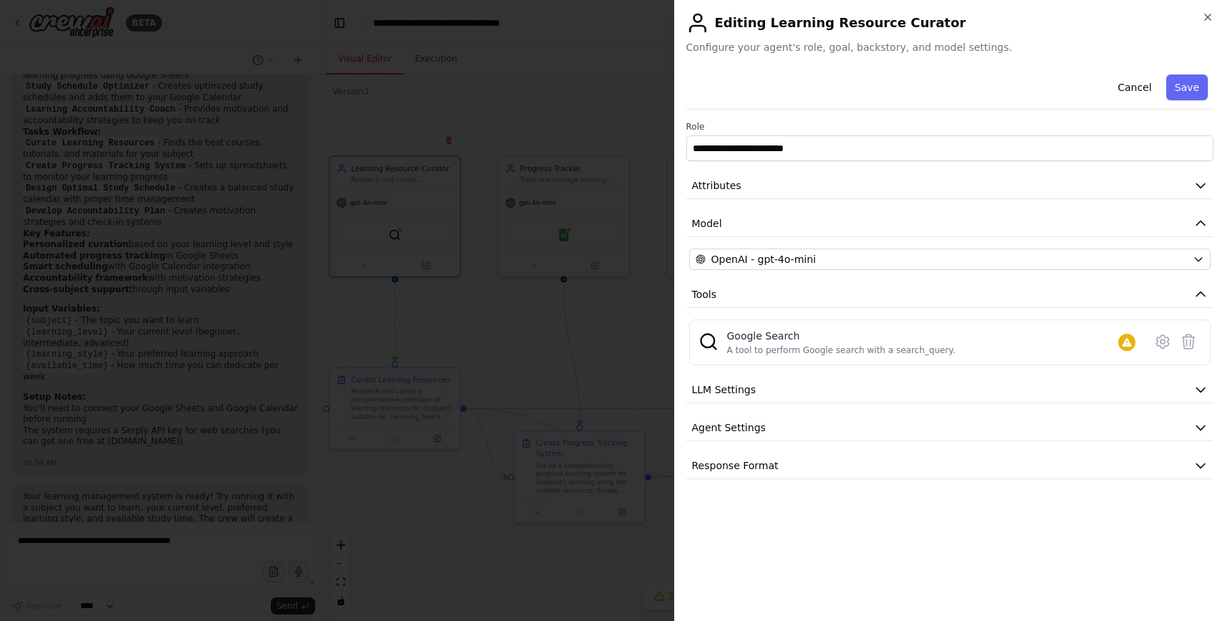
click at [1214, 21] on div "**********" at bounding box center [950, 310] width 552 height 621
click at [1210, 16] on icon "button" at bounding box center [1207, 16] width 11 height 11
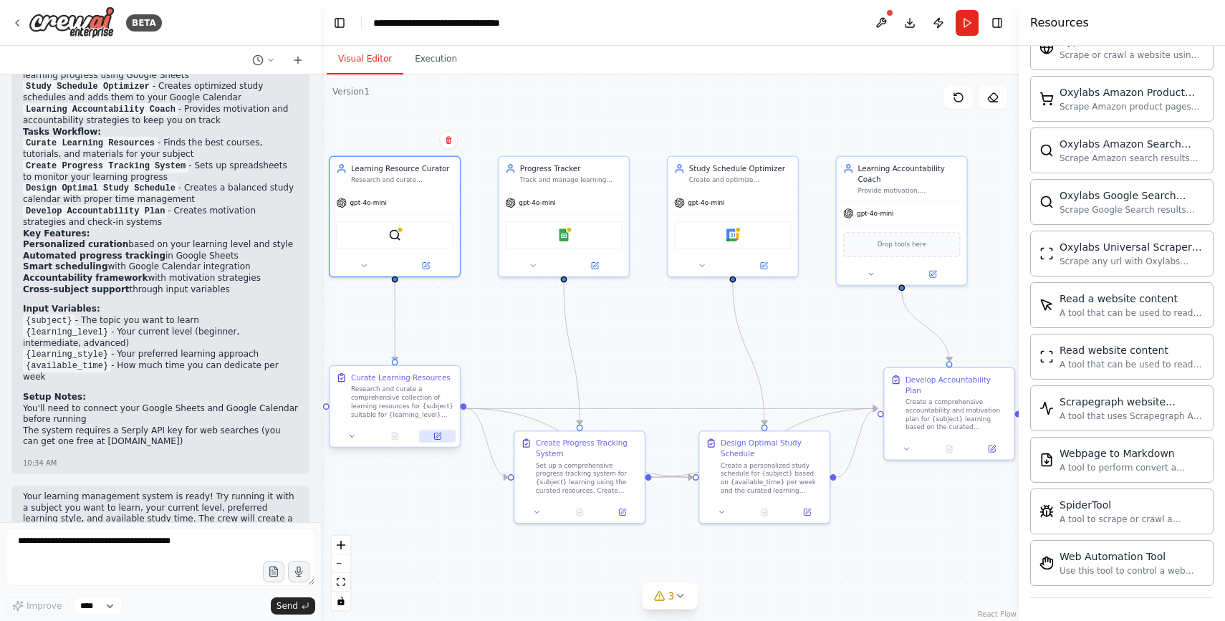
click at [437, 438] on icon at bounding box center [437, 436] width 6 height 6
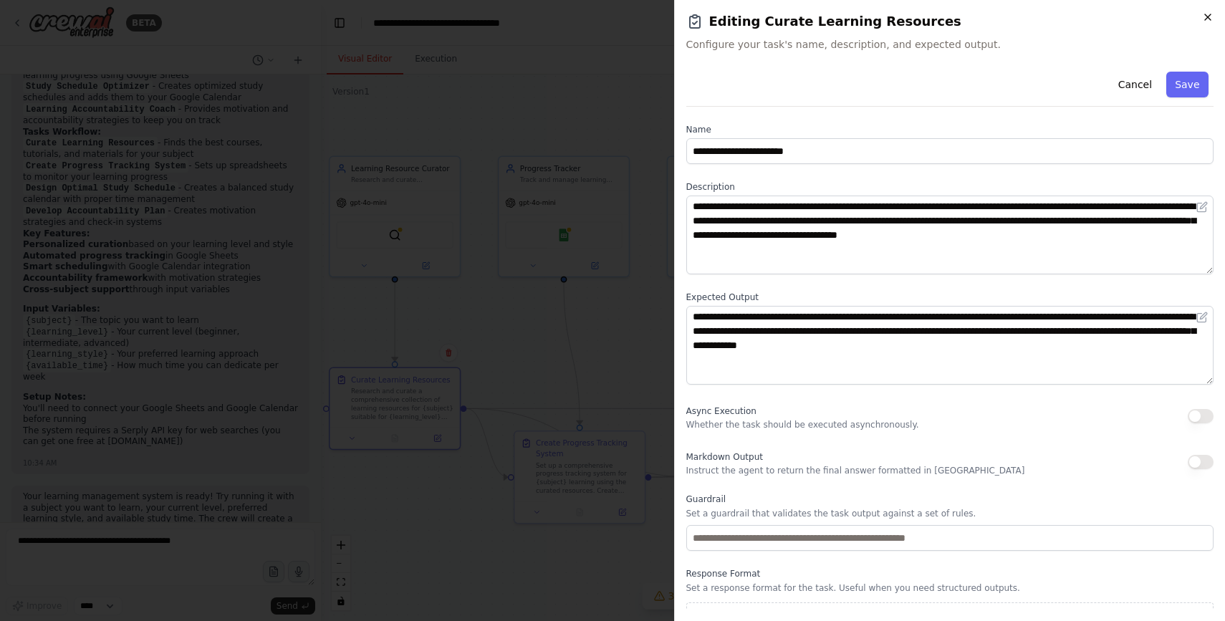
click at [1205, 18] on icon "button" at bounding box center [1207, 16] width 11 height 11
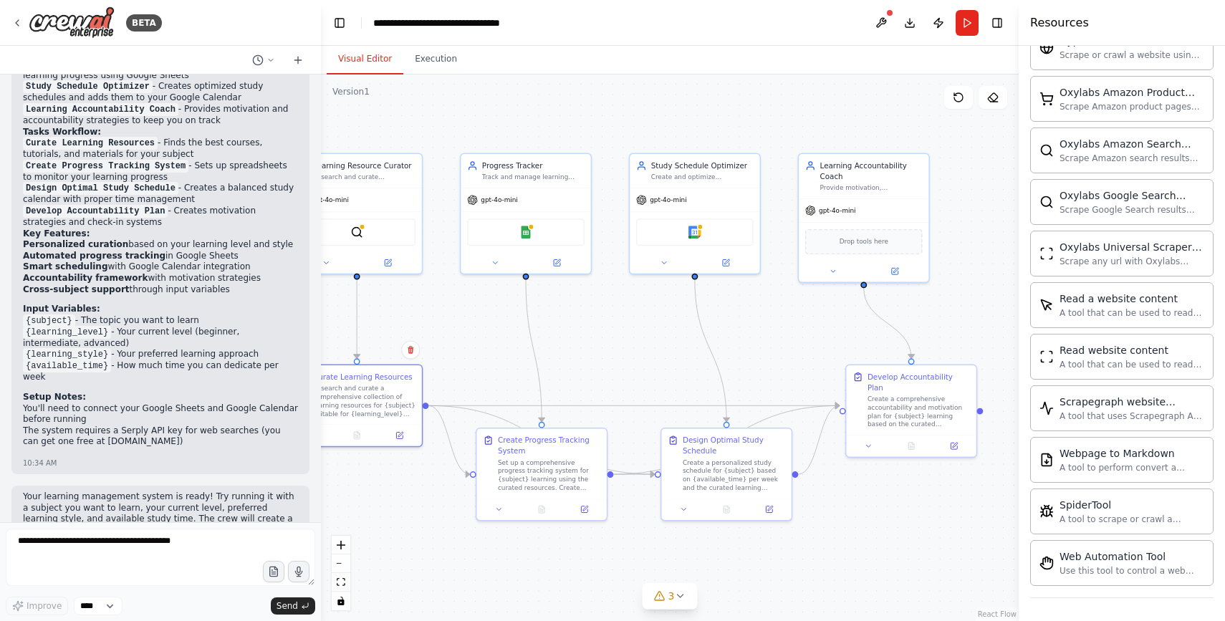
drag, startPoint x: 677, startPoint y: 352, endPoint x: 641, endPoint y: 348, distance: 36.1
click at [639, 349] on div ".deletable-edge-delete-btn { width: 20px; height: 20px; border: 0px solid #ffff…" at bounding box center [670, 347] width 698 height 546
click at [19, 25] on icon at bounding box center [16, 22] width 11 height 11
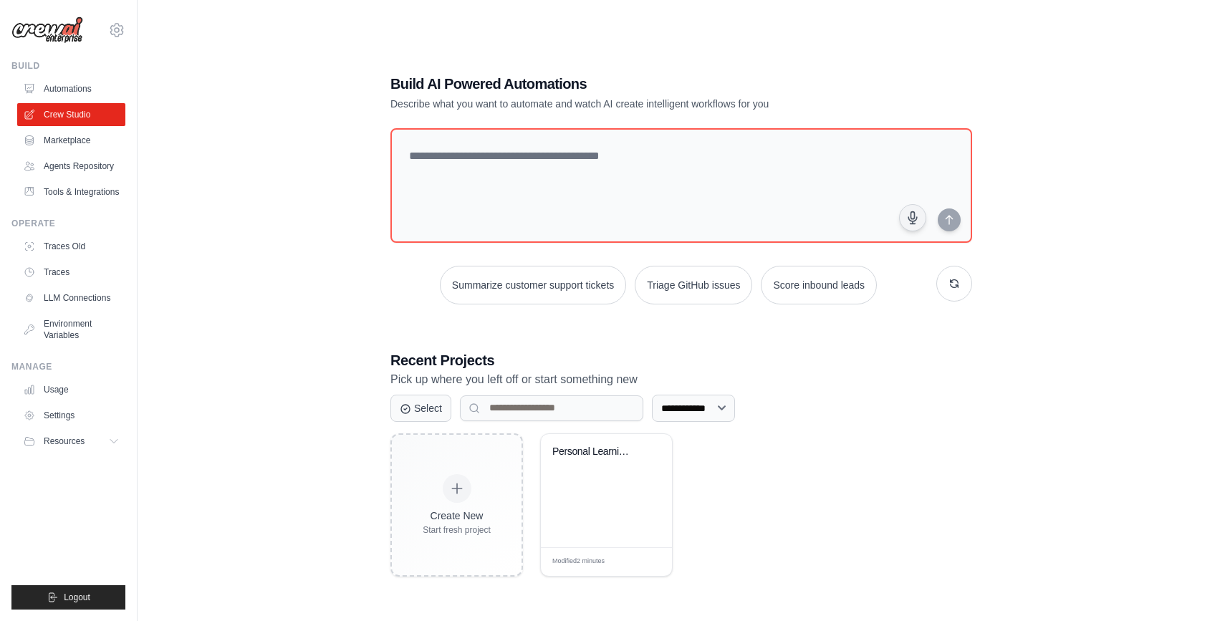
scroll to position [29, 0]
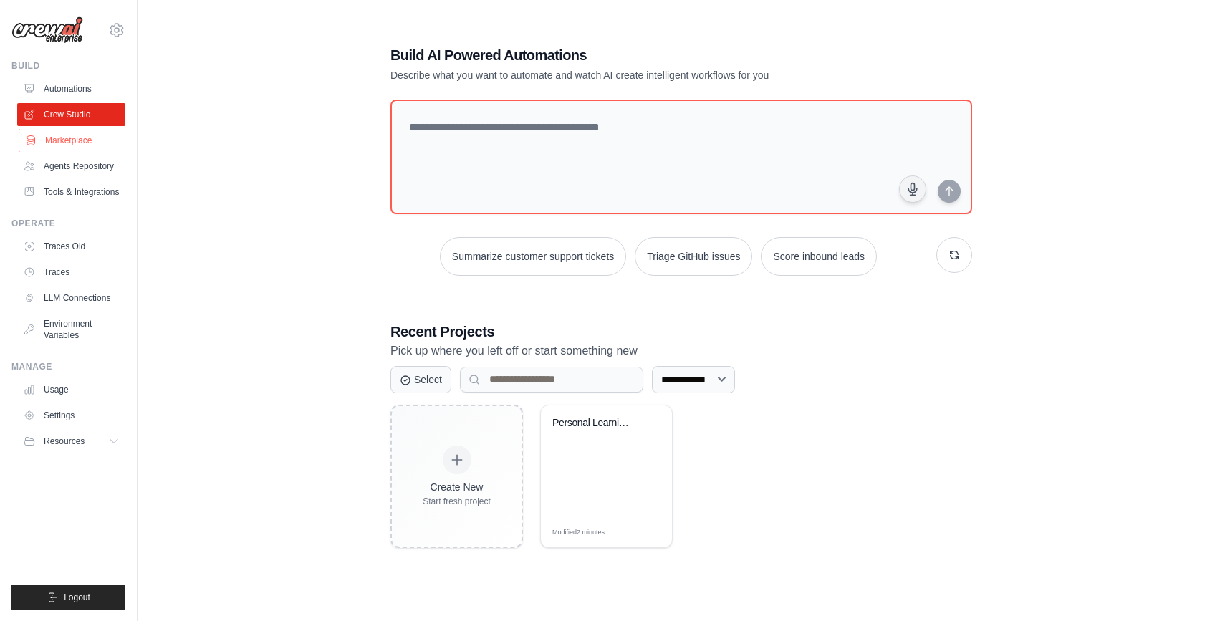
click at [104, 140] on link "Marketplace" at bounding box center [73, 140] width 108 height 23
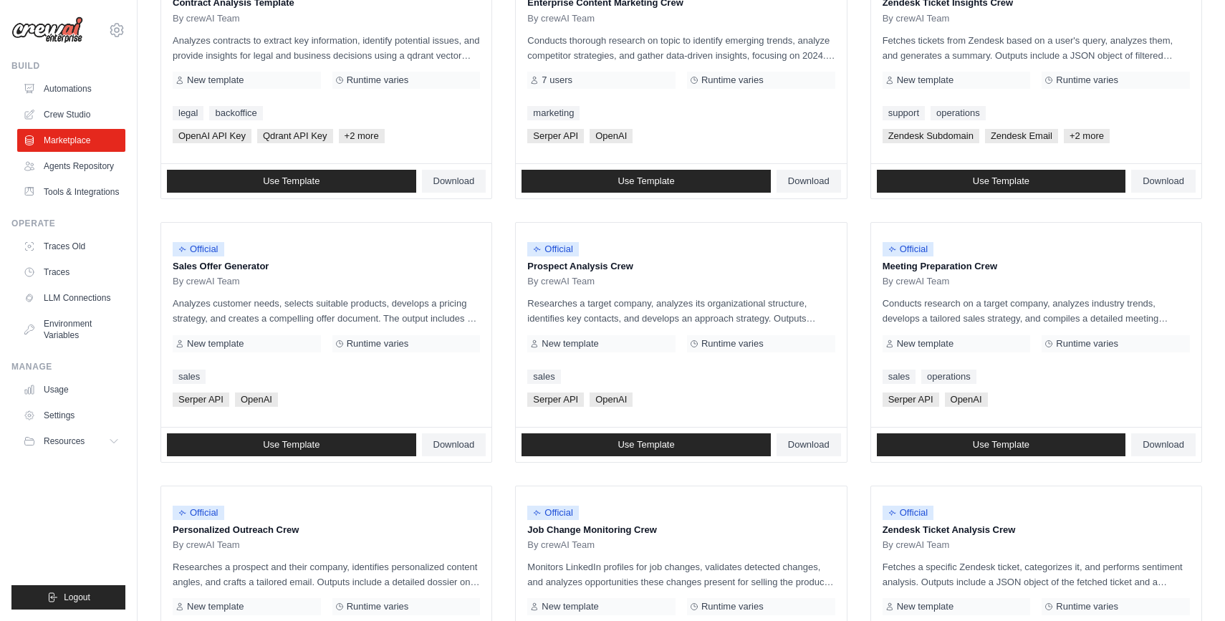
scroll to position [64, 0]
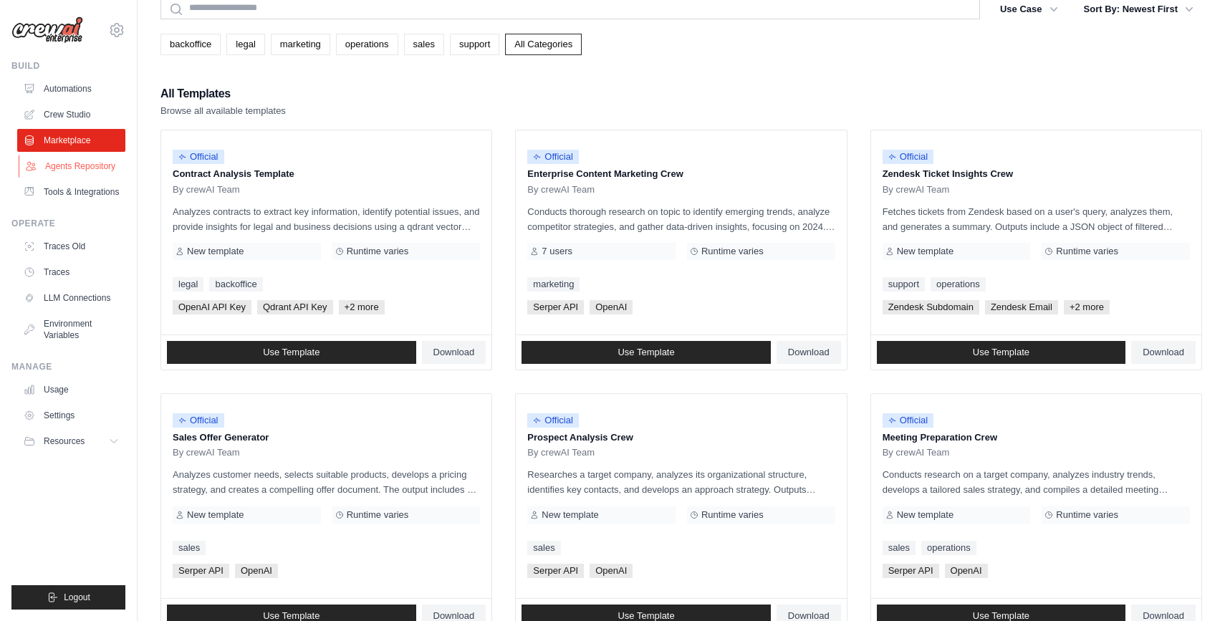
click at [106, 169] on link "Agents Repository" at bounding box center [73, 166] width 108 height 23
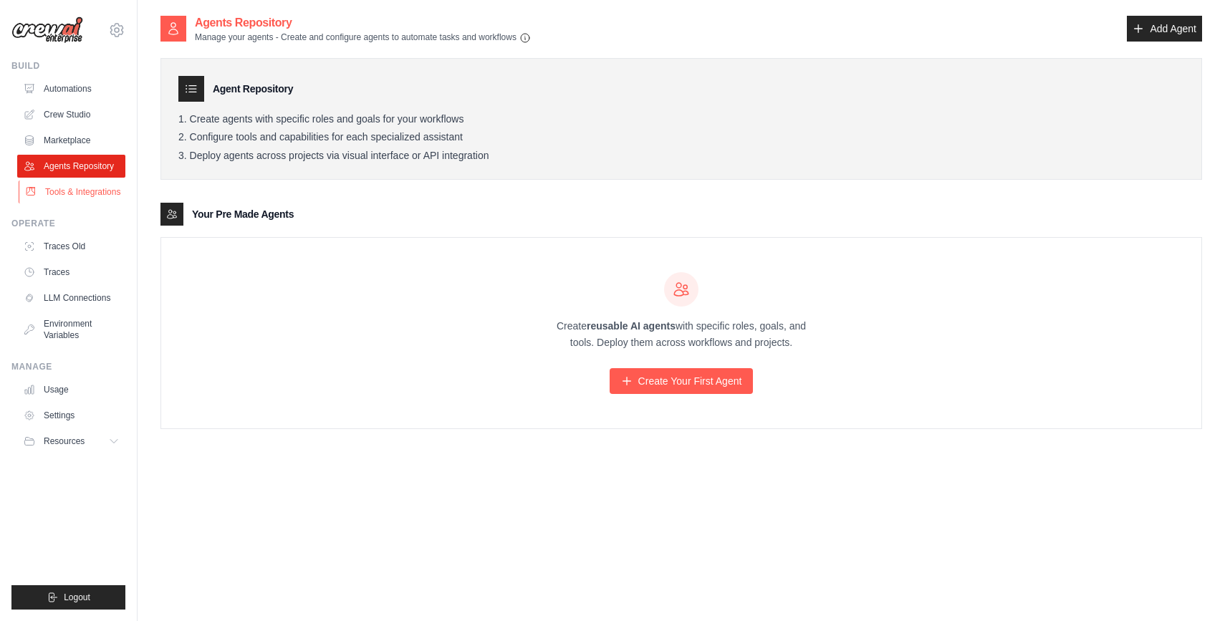
click at [100, 188] on link "Tools & Integrations" at bounding box center [73, 191] width 108 height 23
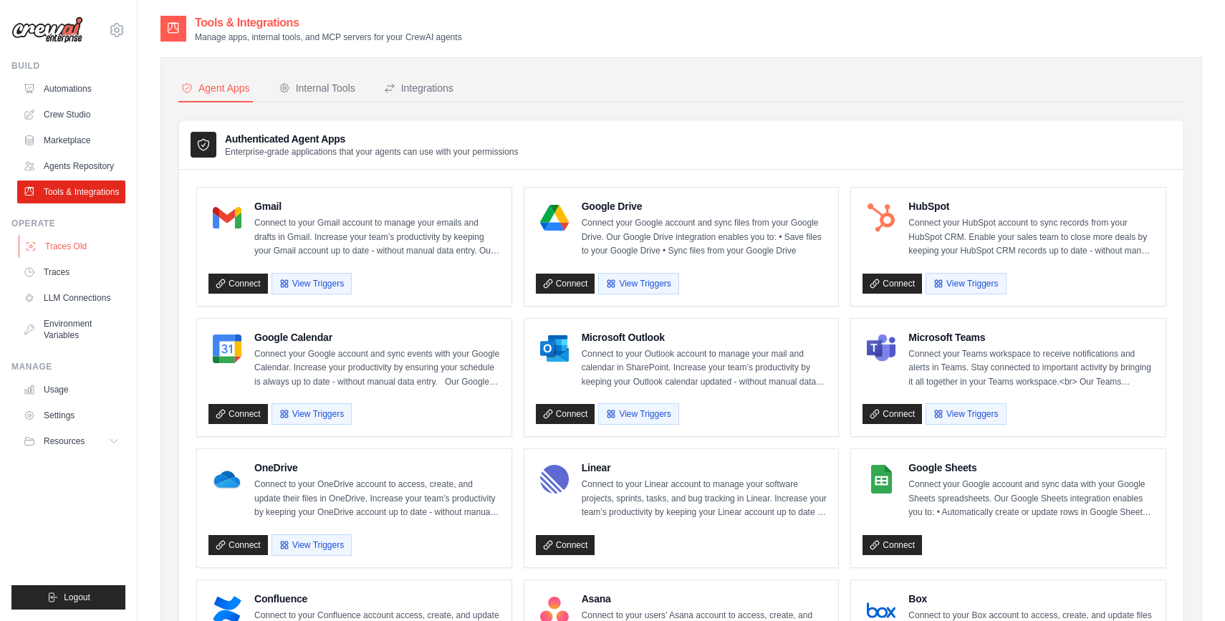
click at [94, 246] on link "Traces Old" at bounding box center [73, 246] width 108 height 23
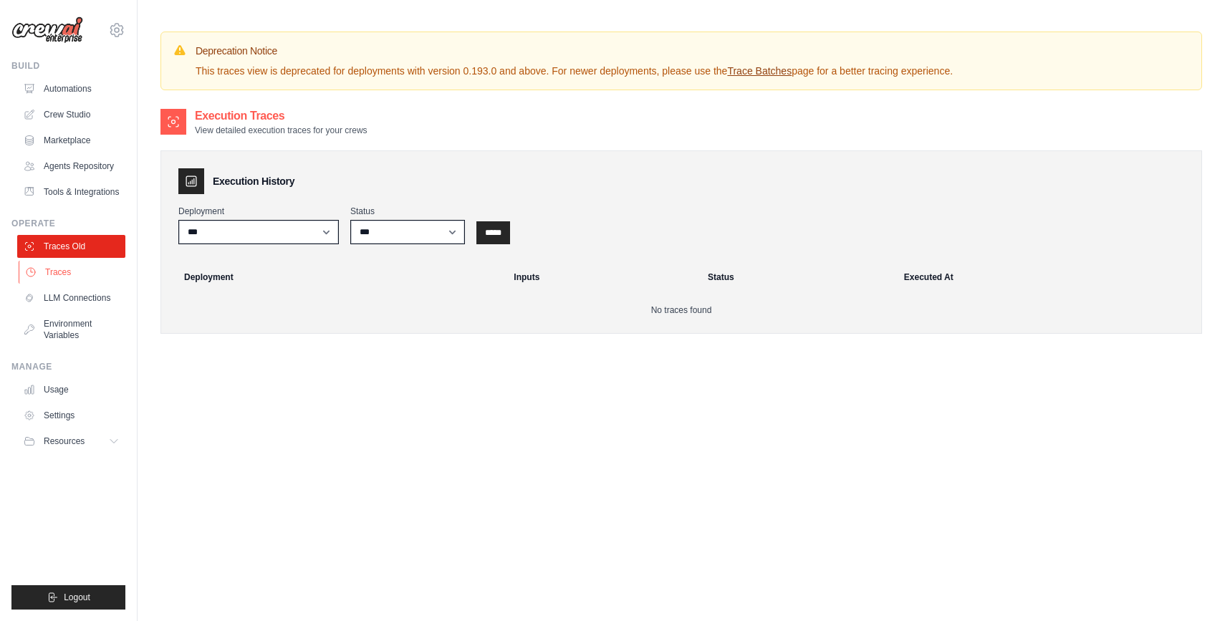
click at [84, 276] on link "Traces" at bounding box center [73, 272] width 108 height 23
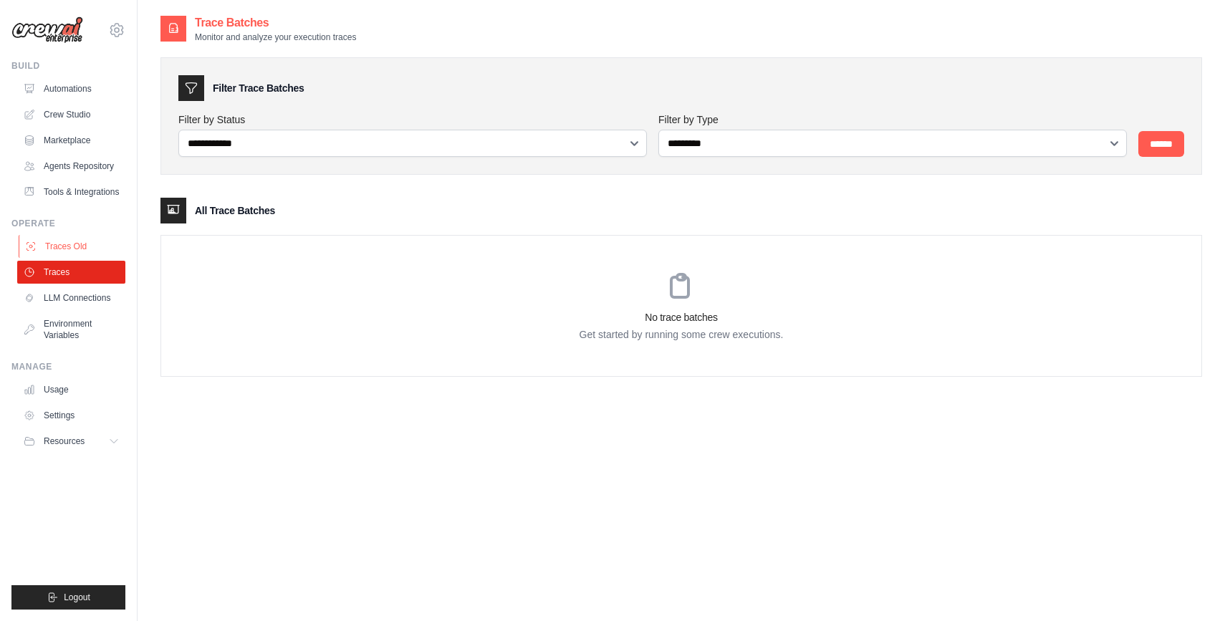
click at [85, 250] on link "Traces Old" at bounding box center [73, 246] width 108 height 23
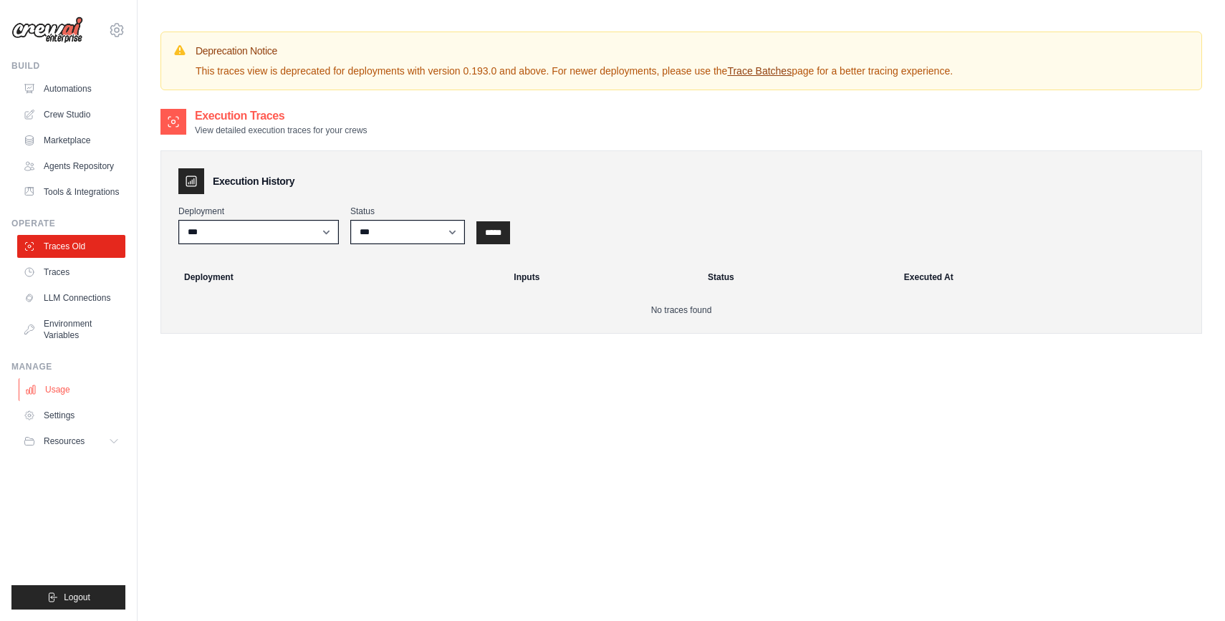
click at [88, 382] on link "Usage" at bounding box center [73, 389] width 108 height 23
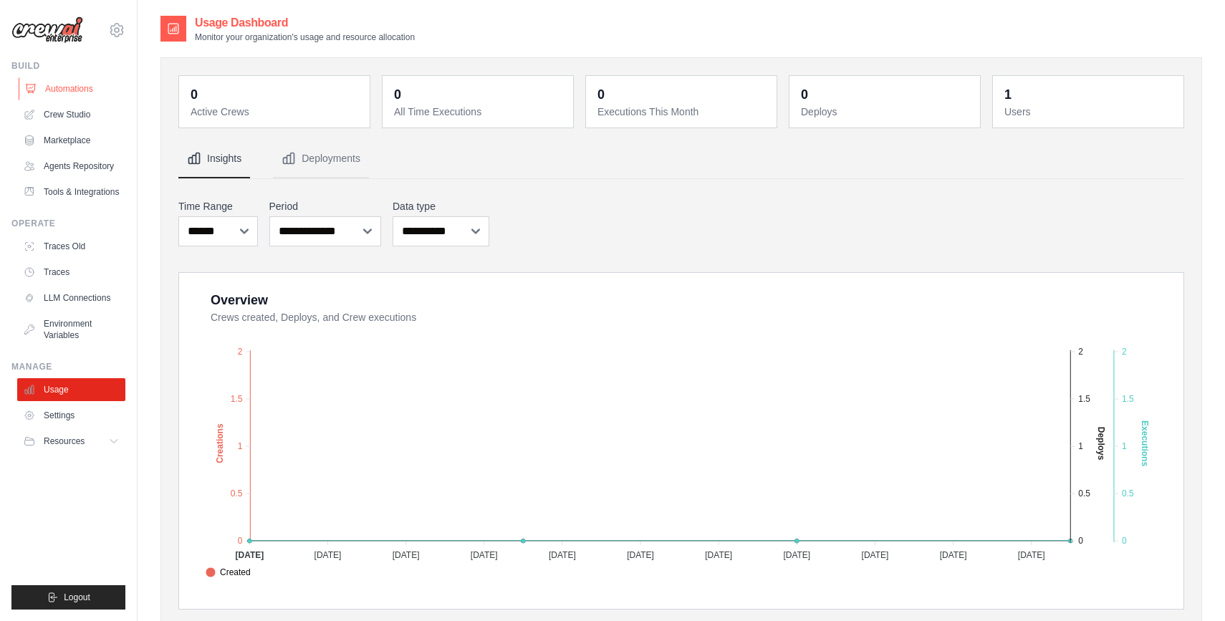
click at [69, 92] on link "Automations" at bounding box center [73, 88] width 108 height 23
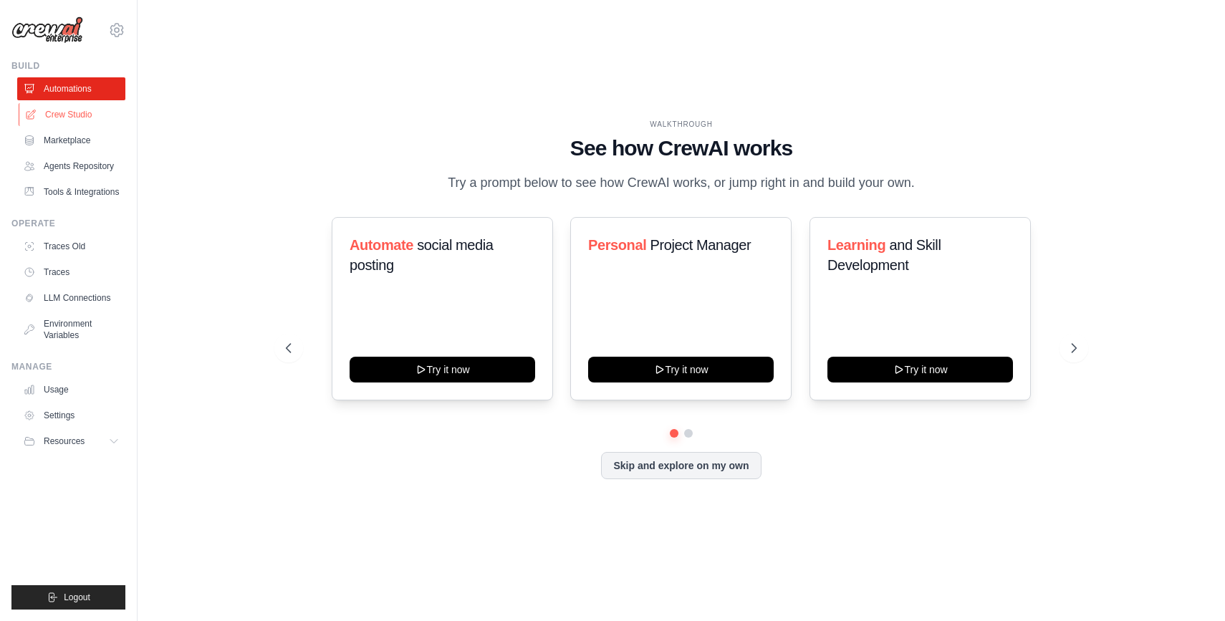
click at [76, 118] on link "Crew Studio" at bounding box center [73, 114] width 108 height 23
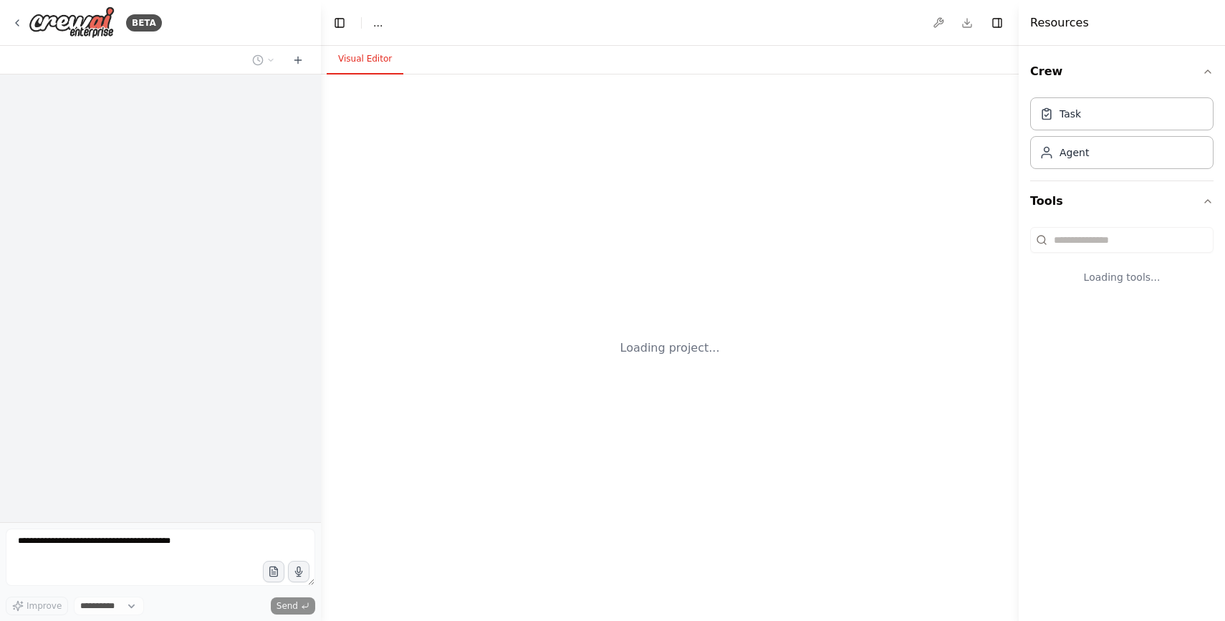
select select "****"
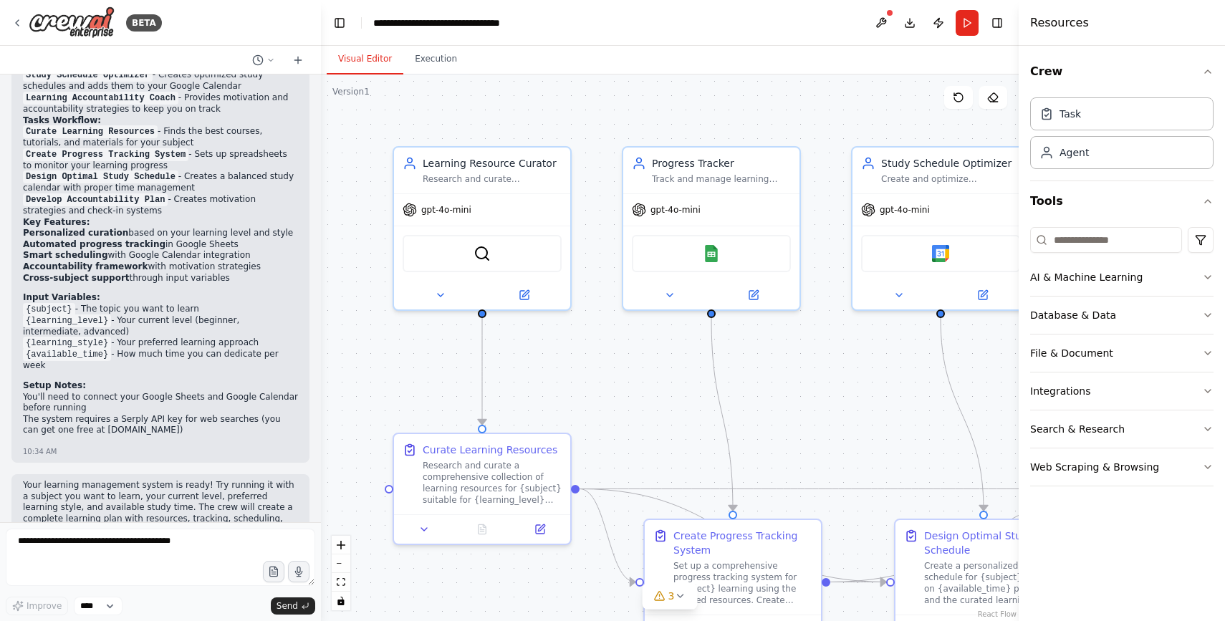
scroll to position [1190, 0]
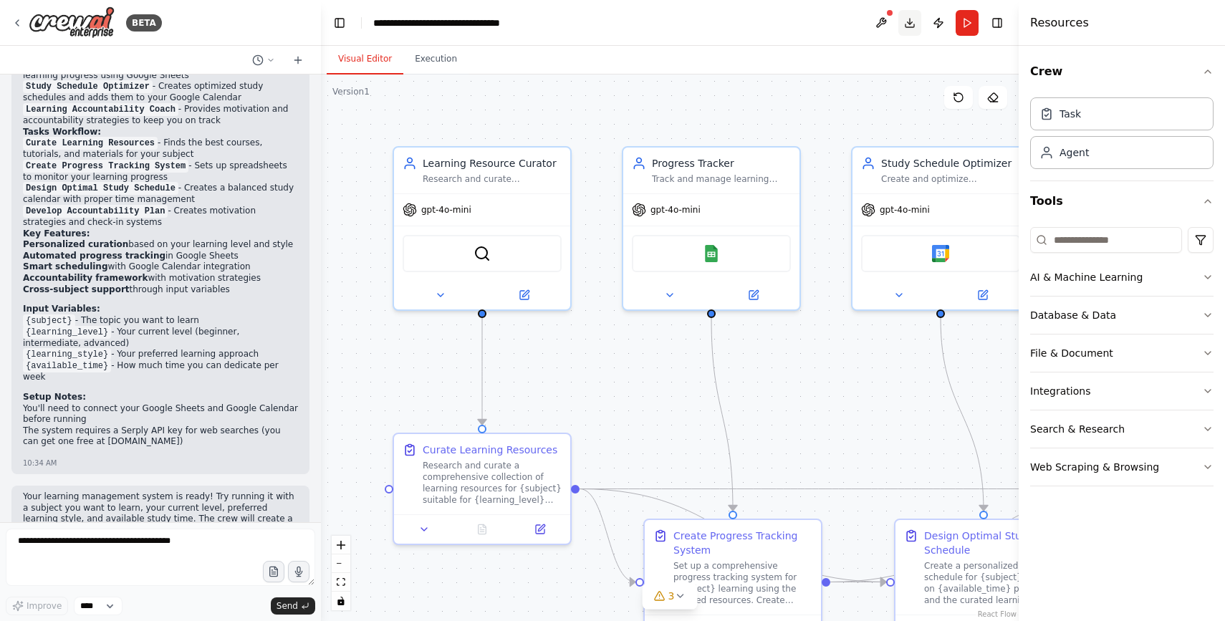
click at [911, 17] on button "Download" at bounding box center [909, 23] width 23 height 26
click at [941, 27] on button "Publish" at bounding box center [938, 23] width 23 height 26
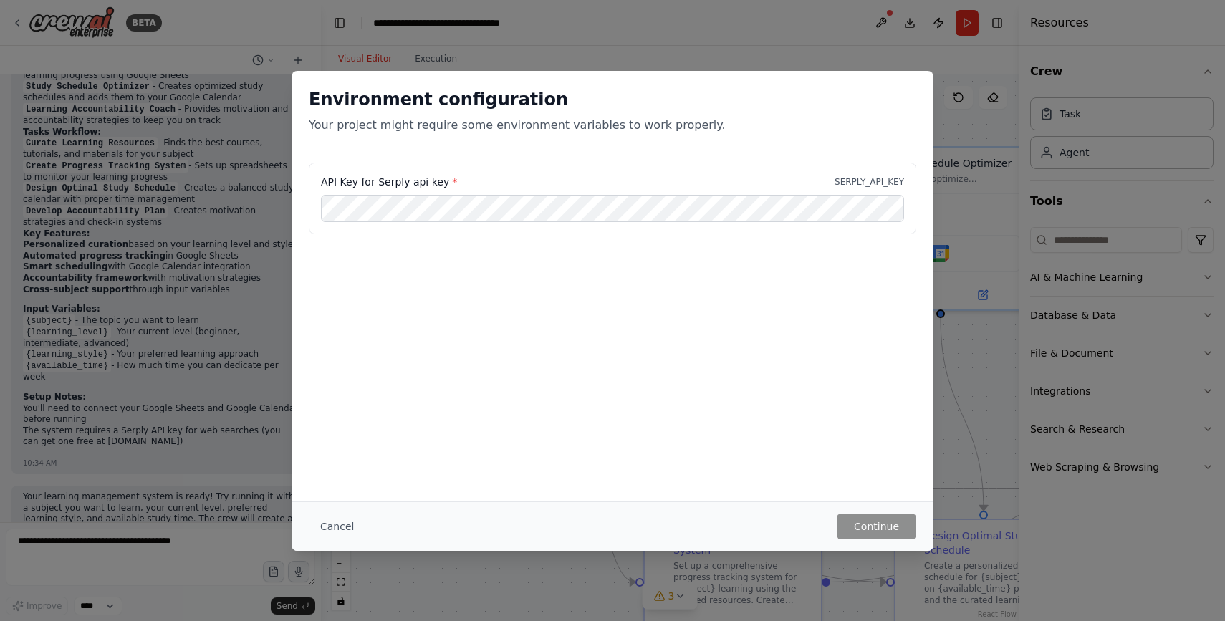
click at [949, 274] on div "Environment configuration Your project might require some environment variables…" at bounding box center [612, 310] width 1225 height 621
click at [322, 529] on button "Cancel" at bounding box center [337, 527] width 57 height 26
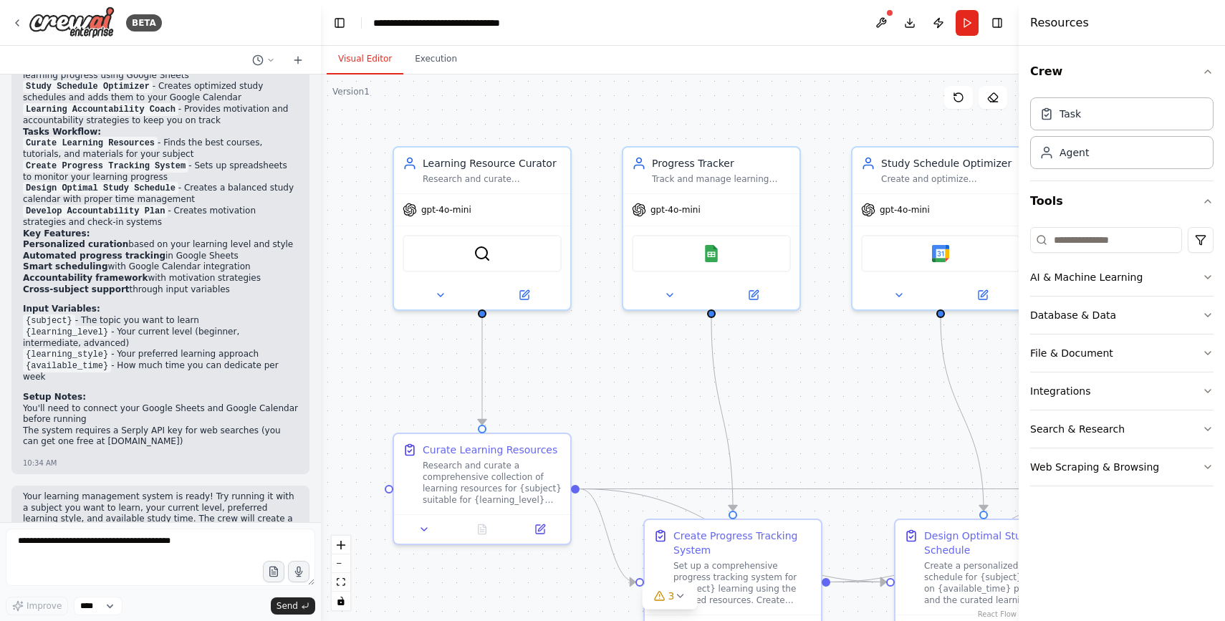
click at [870, 26] on button at bounding box center [881, 23] width 23 height 26
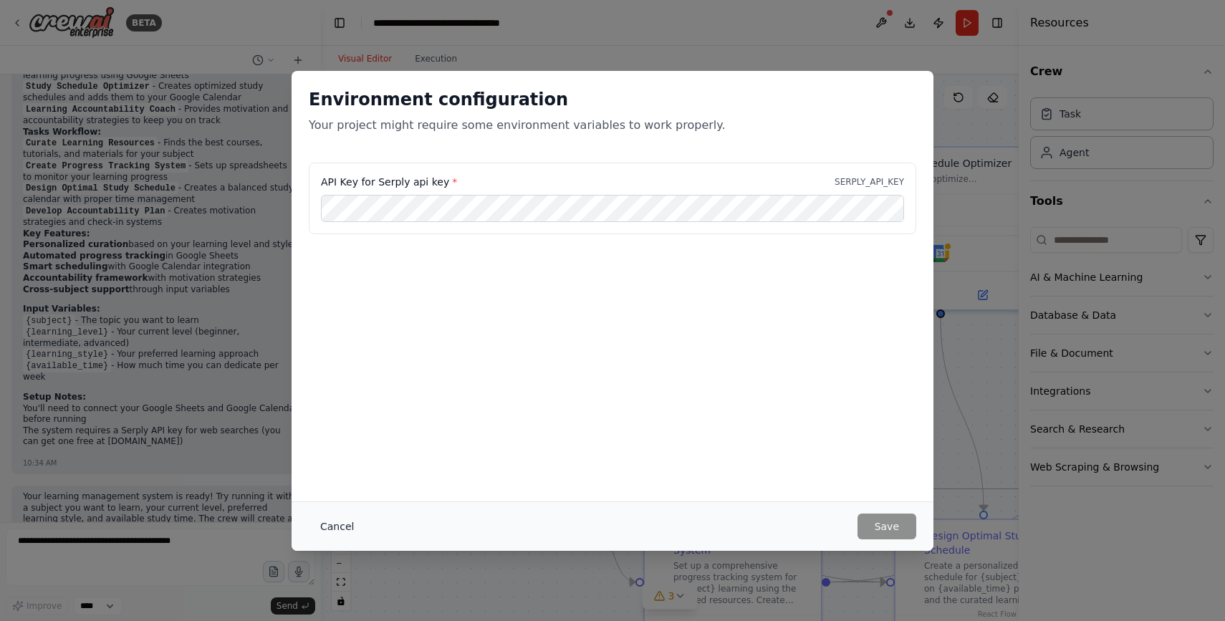
click at [327, 529] on button "Cancel" at bounding box center [337, 527] width 57 height 26
